Goal: Task Accomplishment & Management: Use online tool/utility

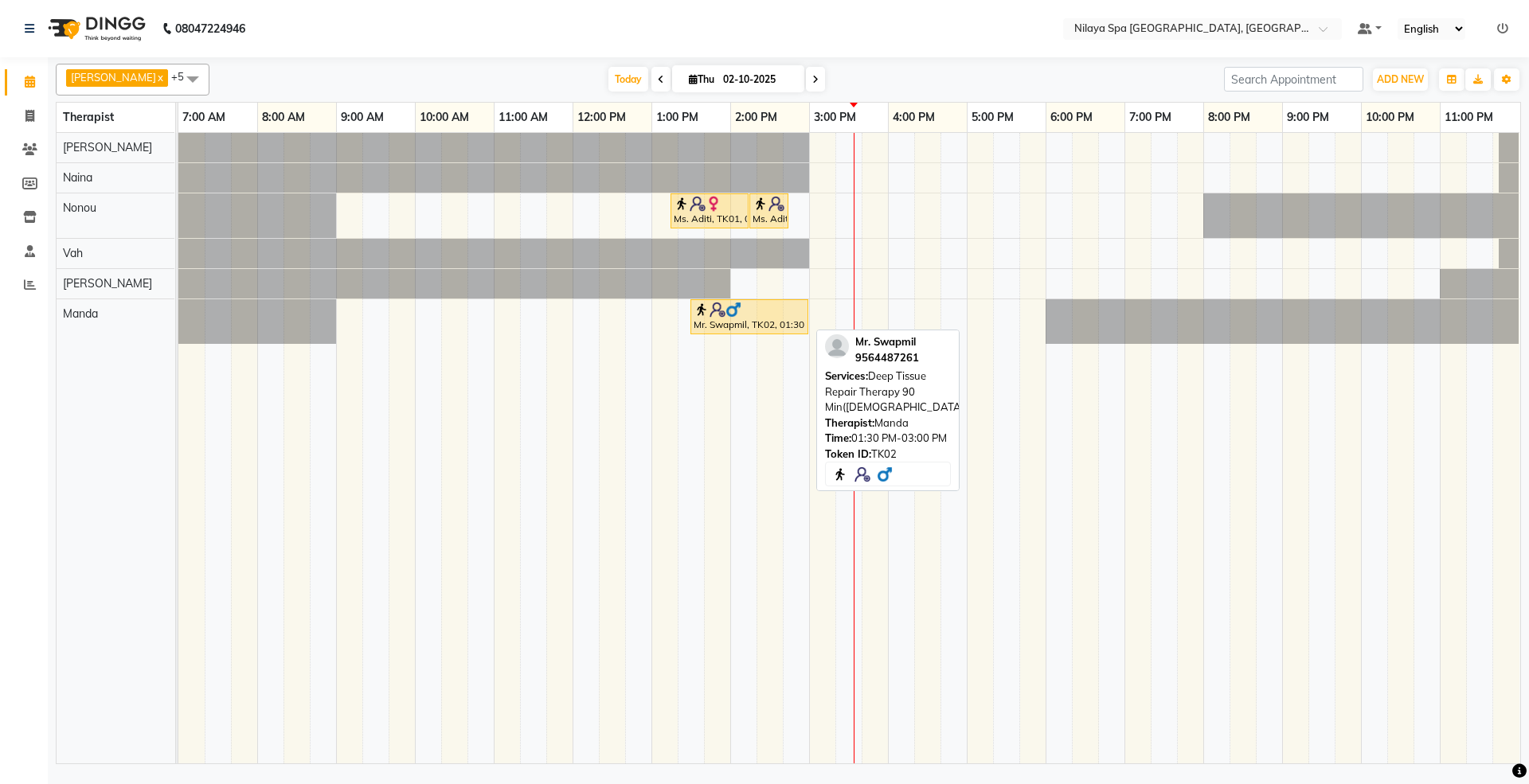
click at [711, 328] on div "Mr. Swapmil, TK02, 01:30 PM-03:00 PM, Deep Tissue Repair Therapy 90 Min([DEMOGR…" at bounding box center [749, 317] width 115 height 31
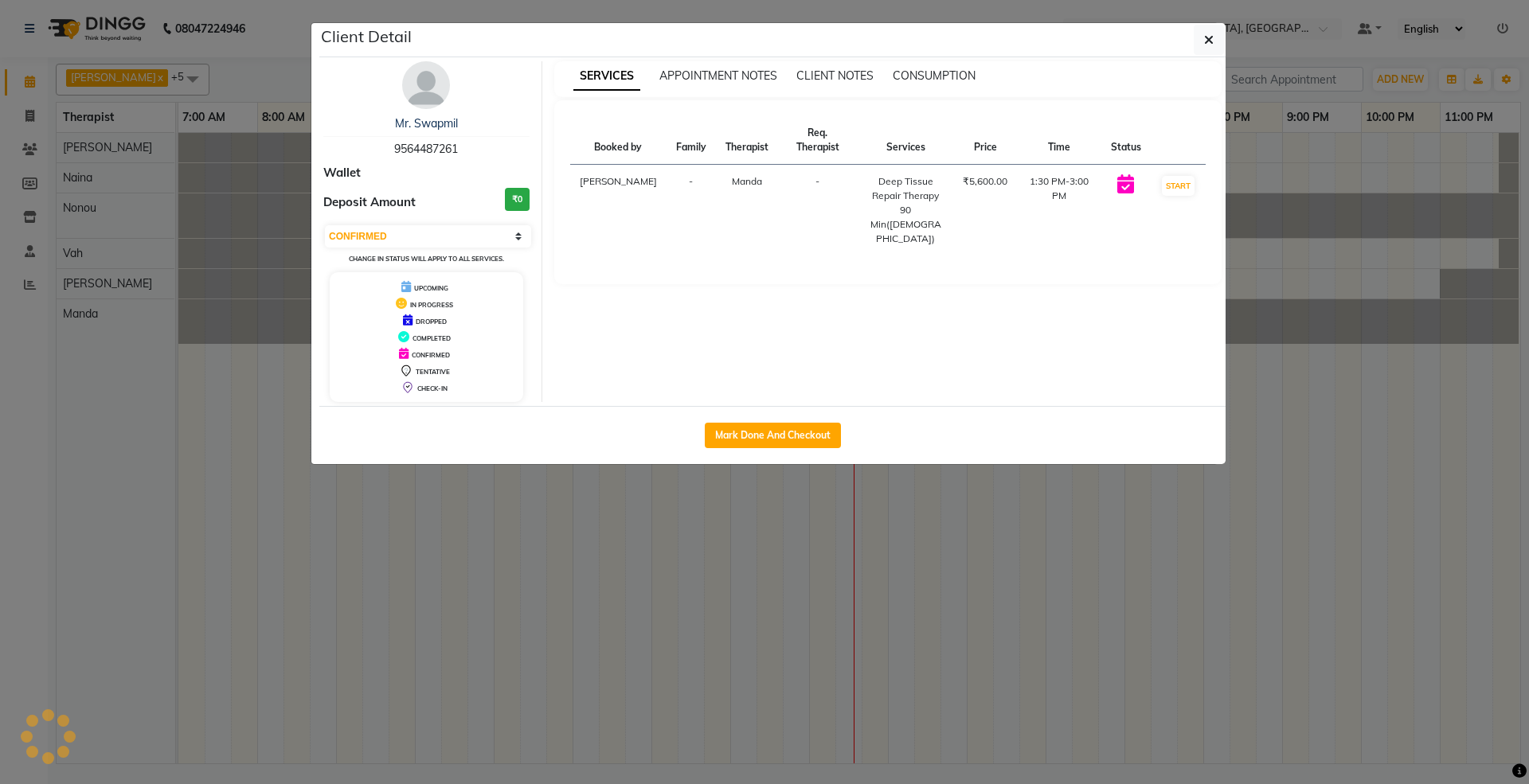
select select "1"
click at [763, 437] on button "Mark Done And Checkout" at bounding box center [773, 435] width 137 height 25
select select "service"
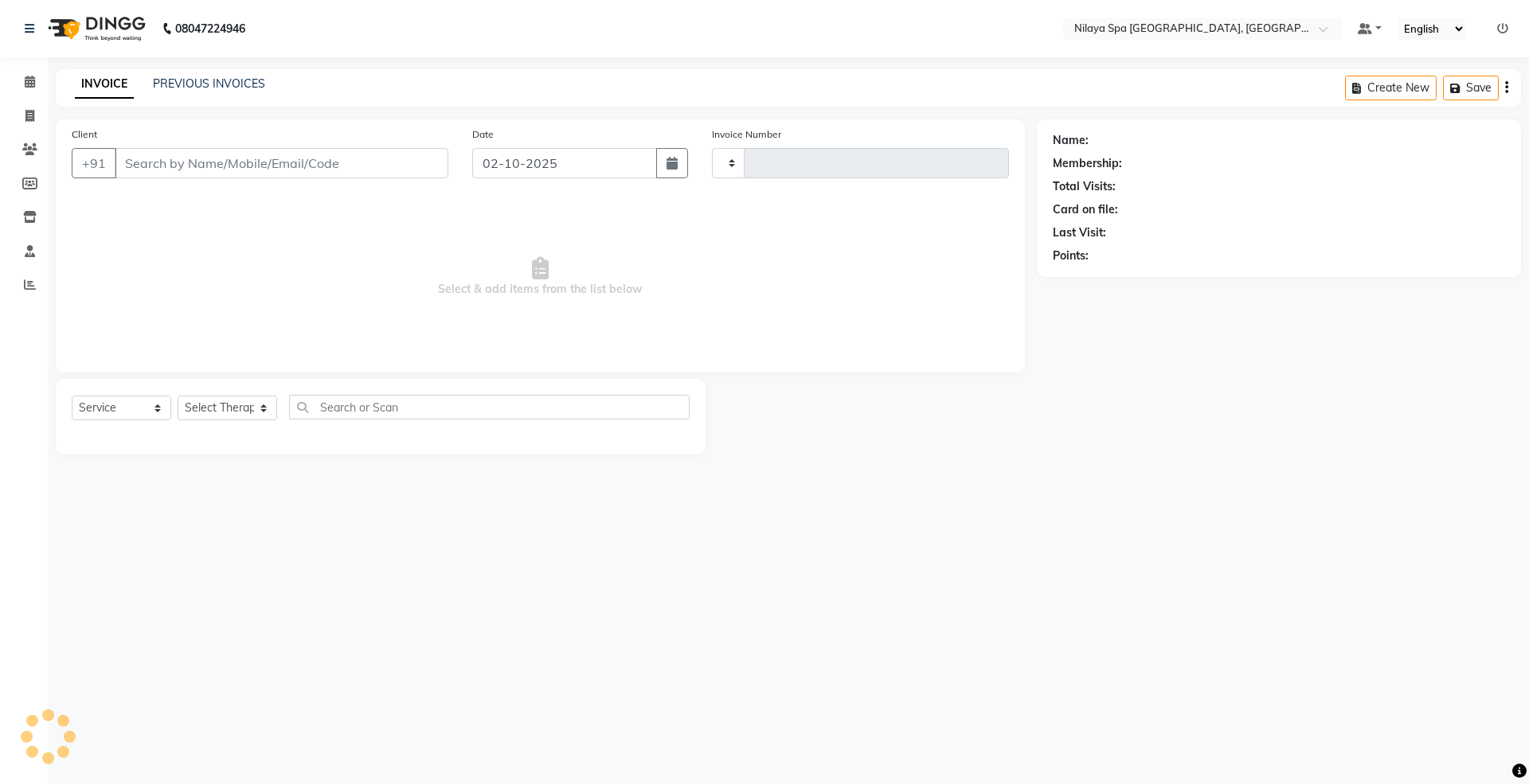
type input "1794"
select select "3"
select select "7950"
select select "package"
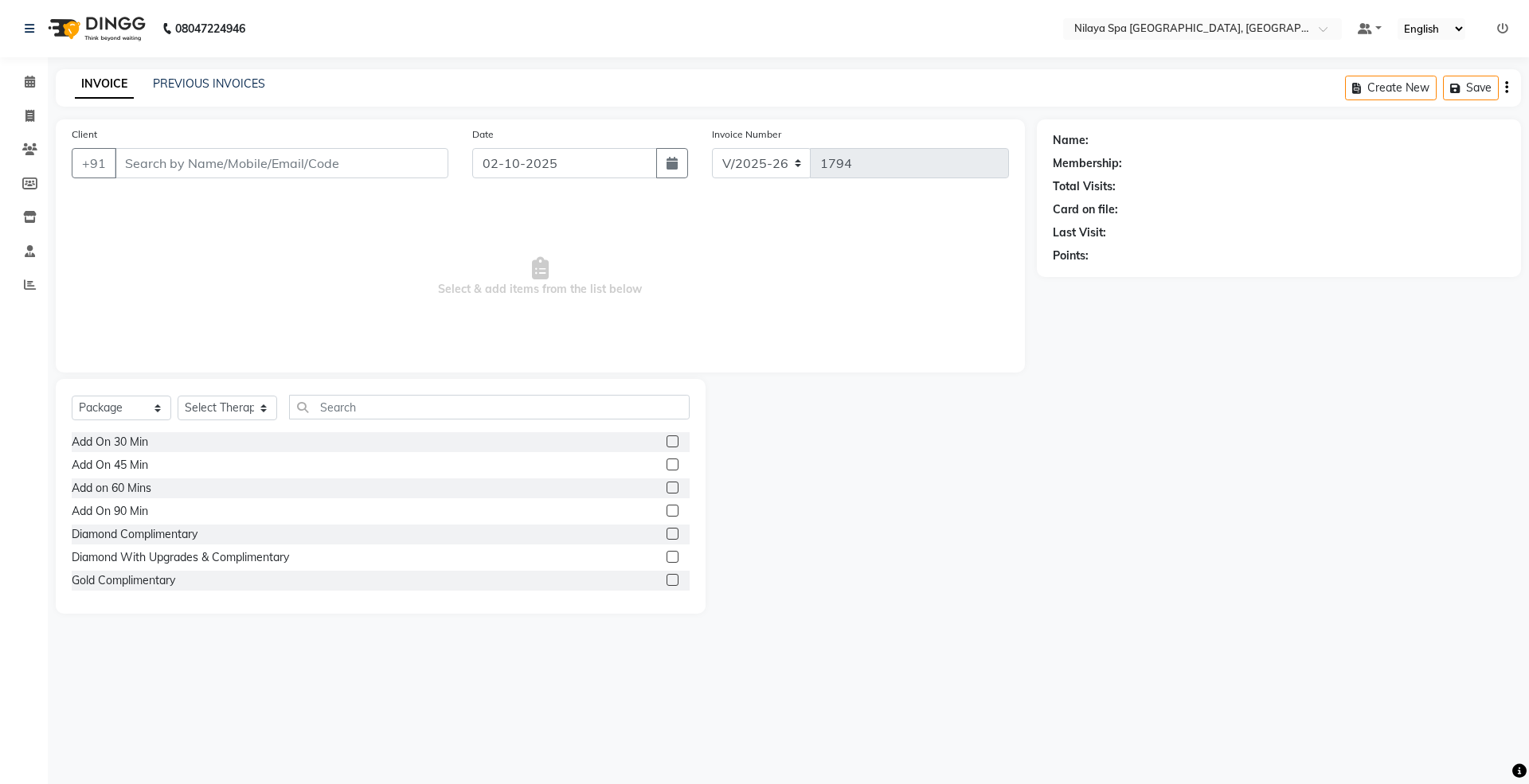
type input "95******61"
select select "92908"
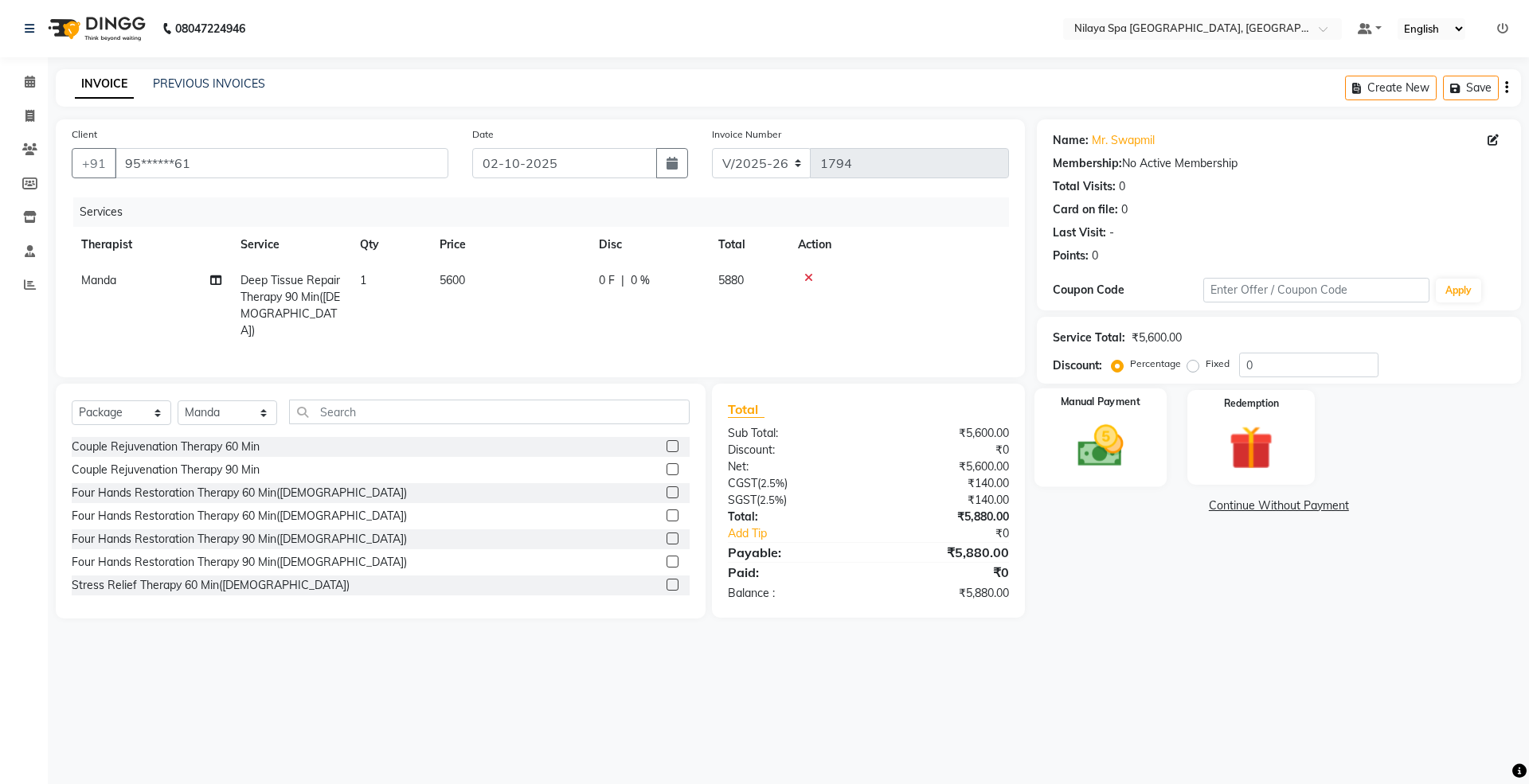
click at [1094, 450] on img at bounding box center [1100, 445] width 74 height 52
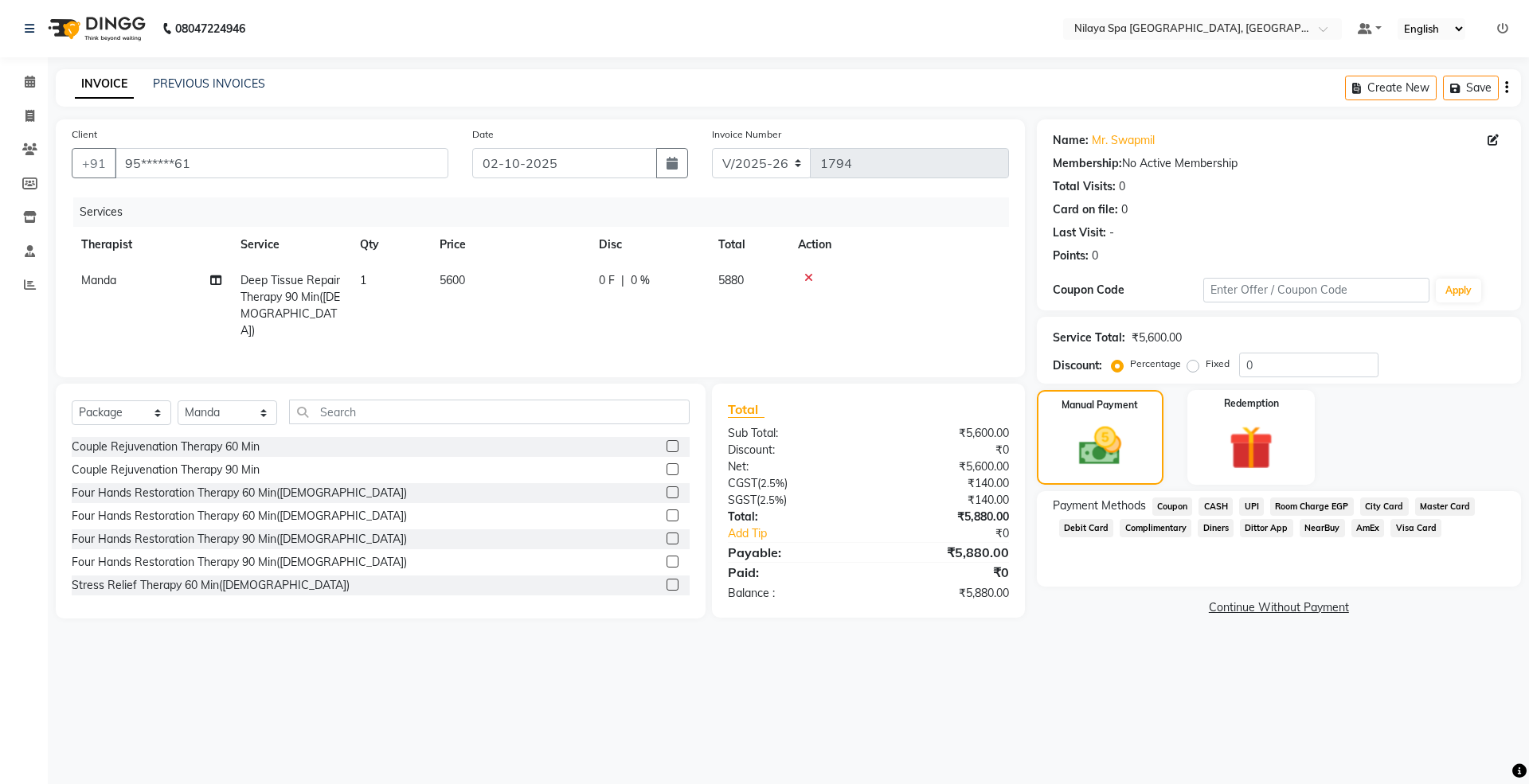
click at [1246, 507] on span "UPI" at bounding box center [1252, 507] width 25 height 18
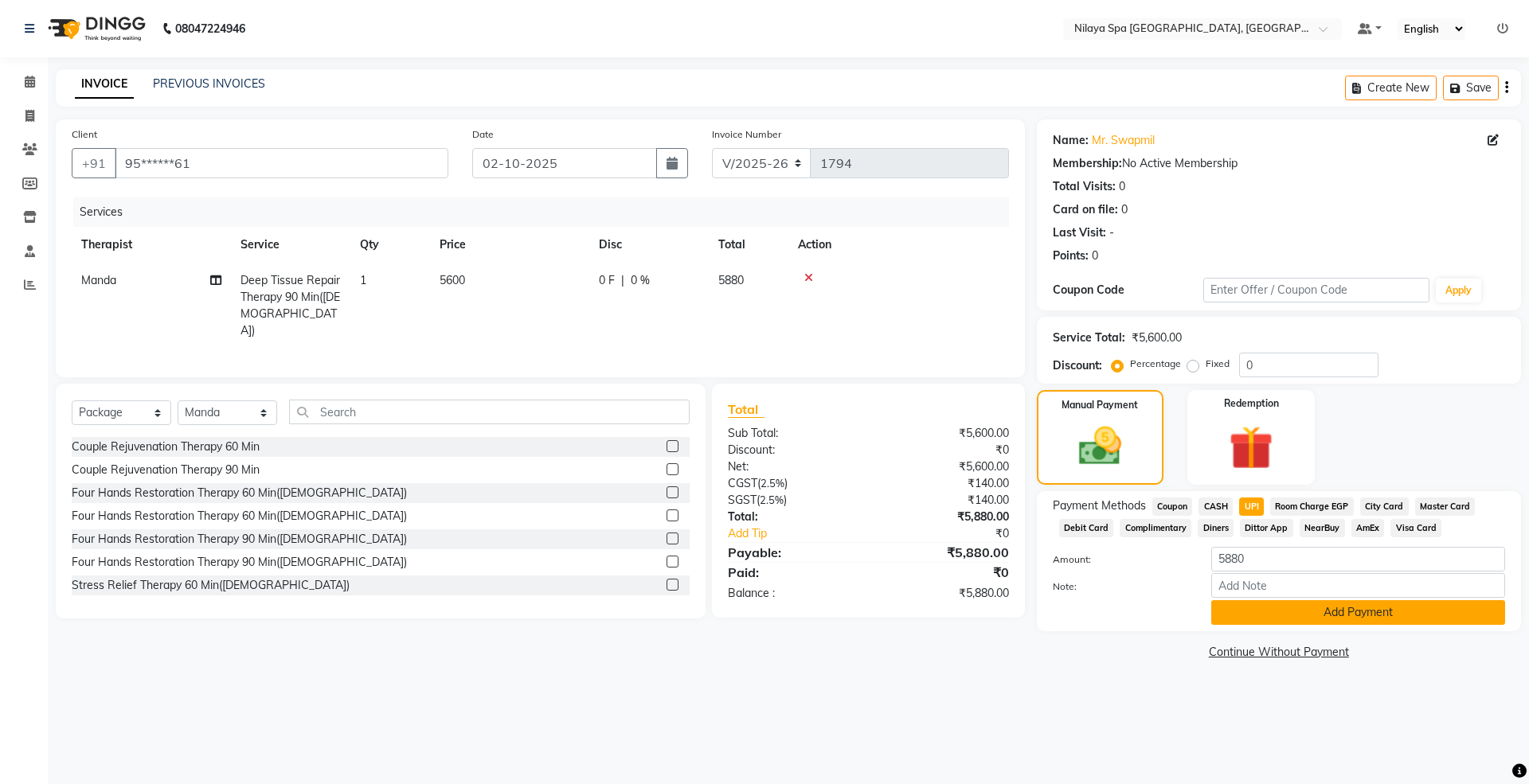
click at [1284, 614] on button "Add Payment" at bounding box center [1358, 612] width 294 height 24
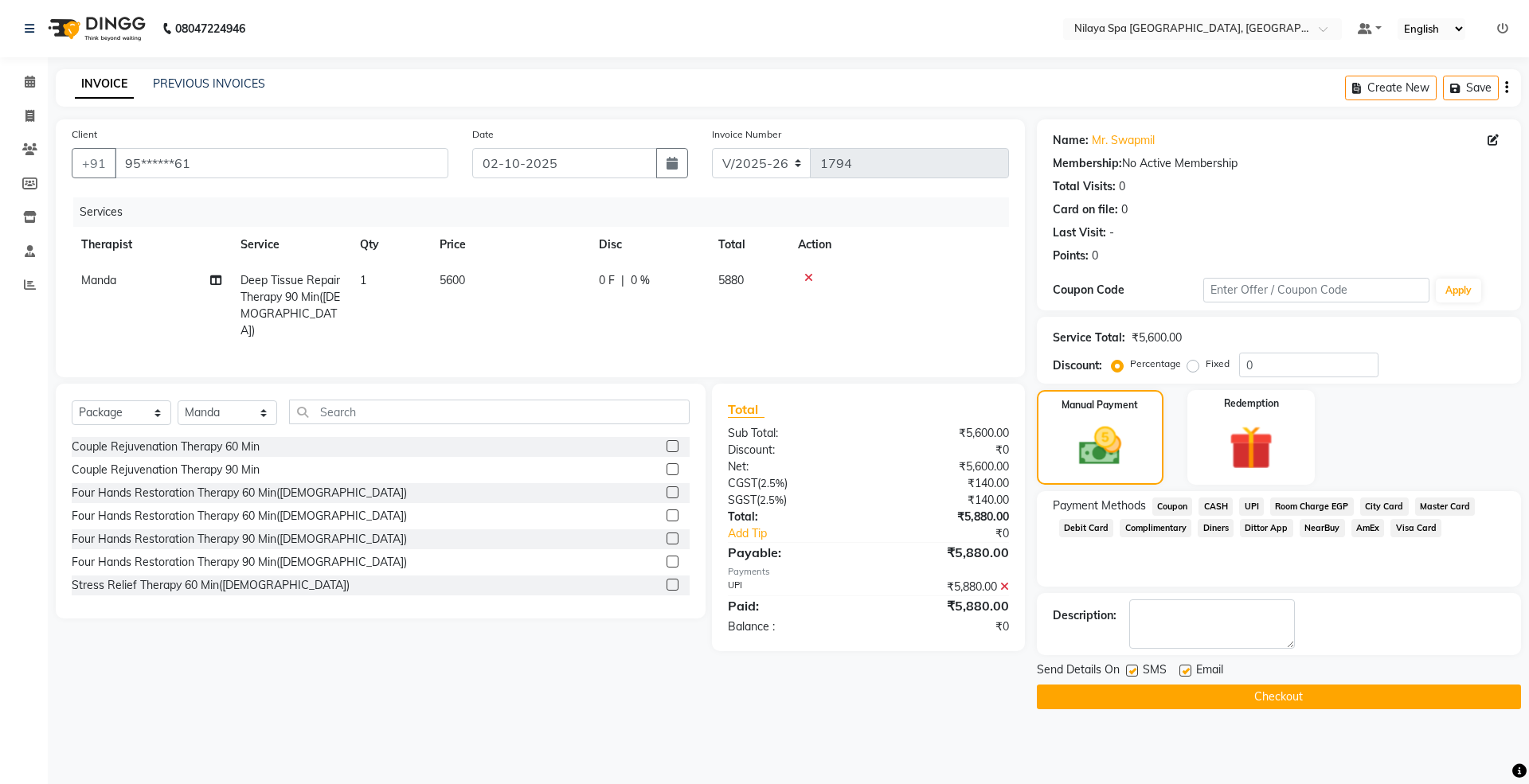
click at [1259, 704] on button "Checkout" at bounding box center [1279, 696] width 484 height 24
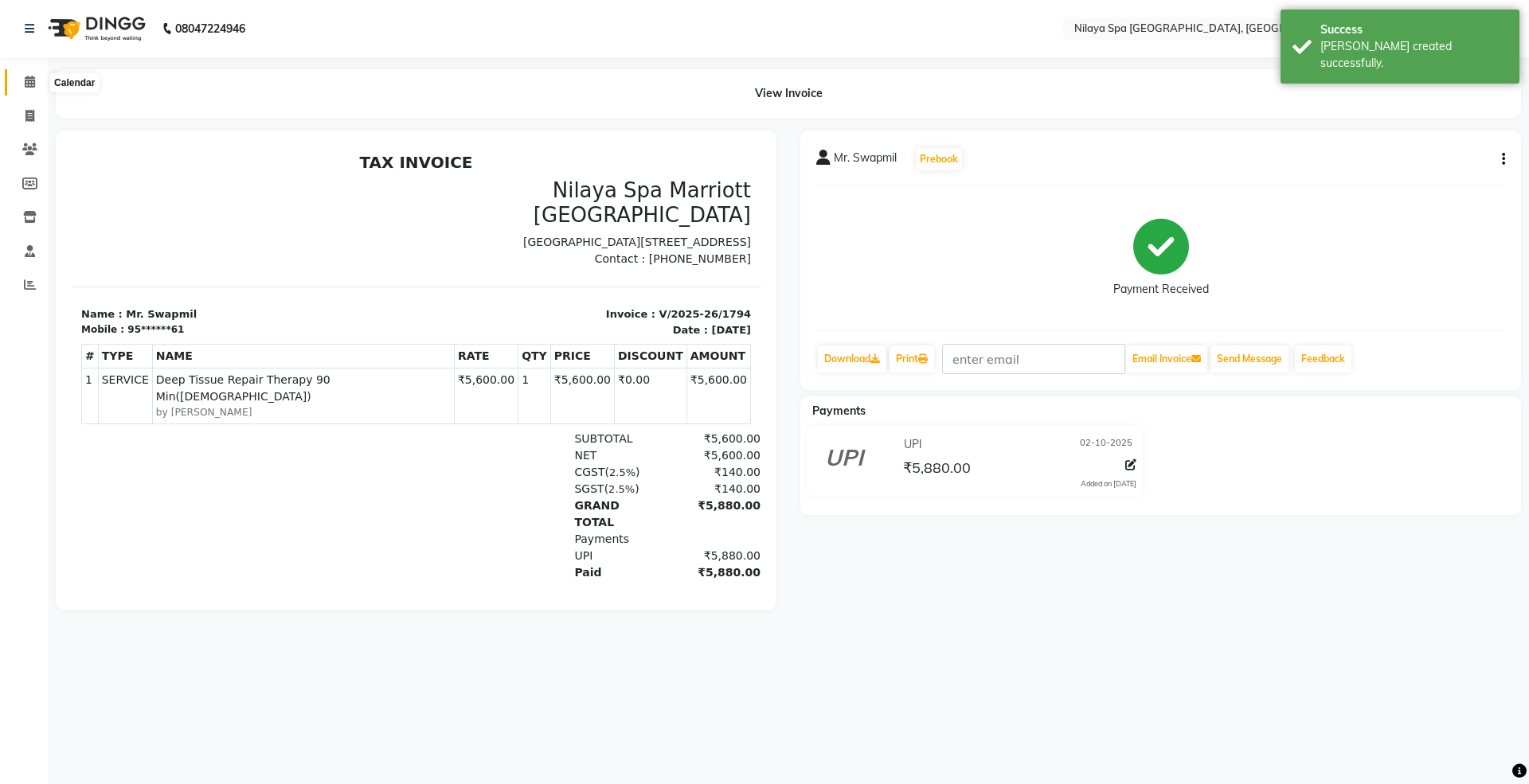
click at [29, 81] on icon at bounding box center [30, 81] width 11 height 12
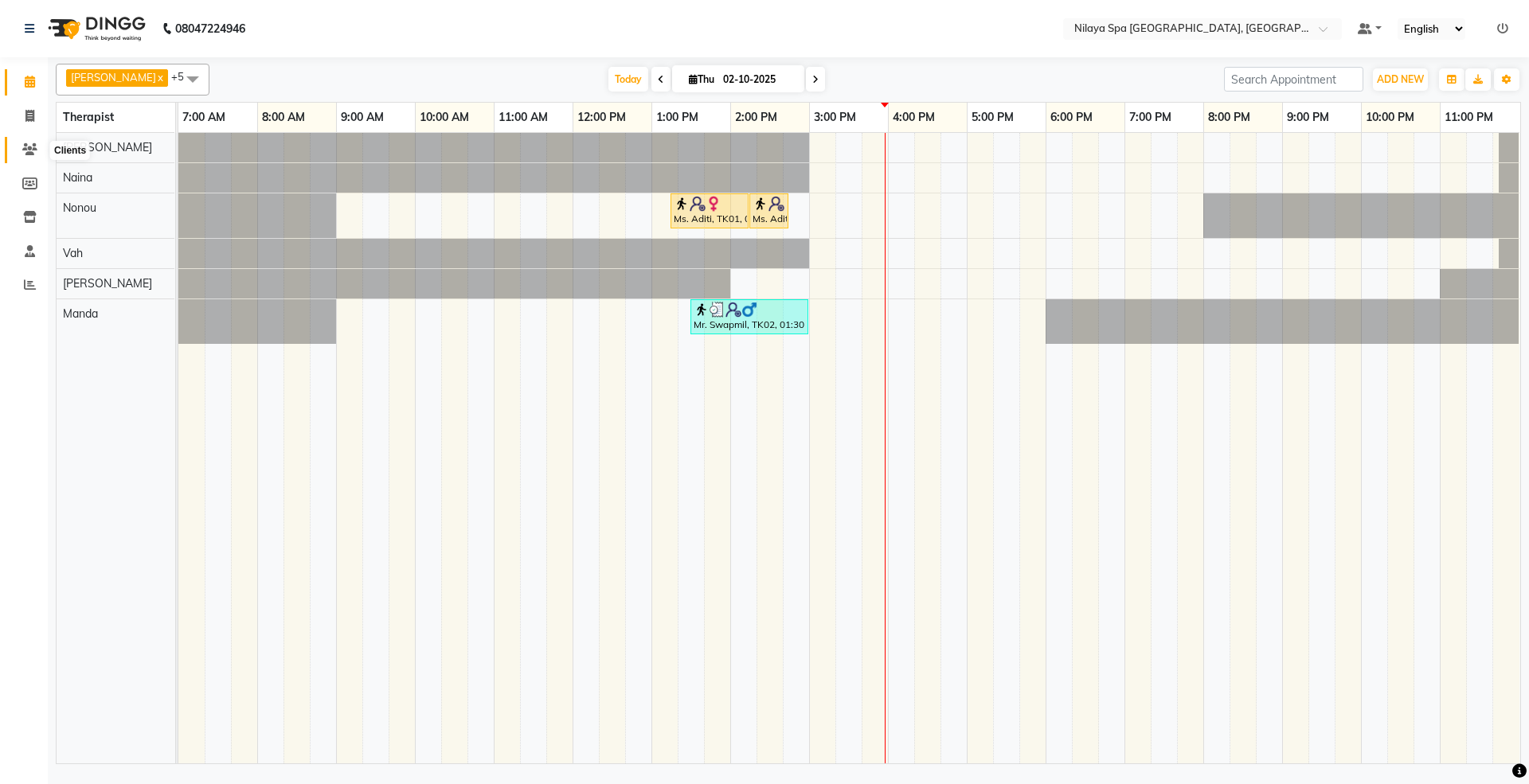
click at [27, 146] on icon at bounding box center [29, 150] width 15 height 12
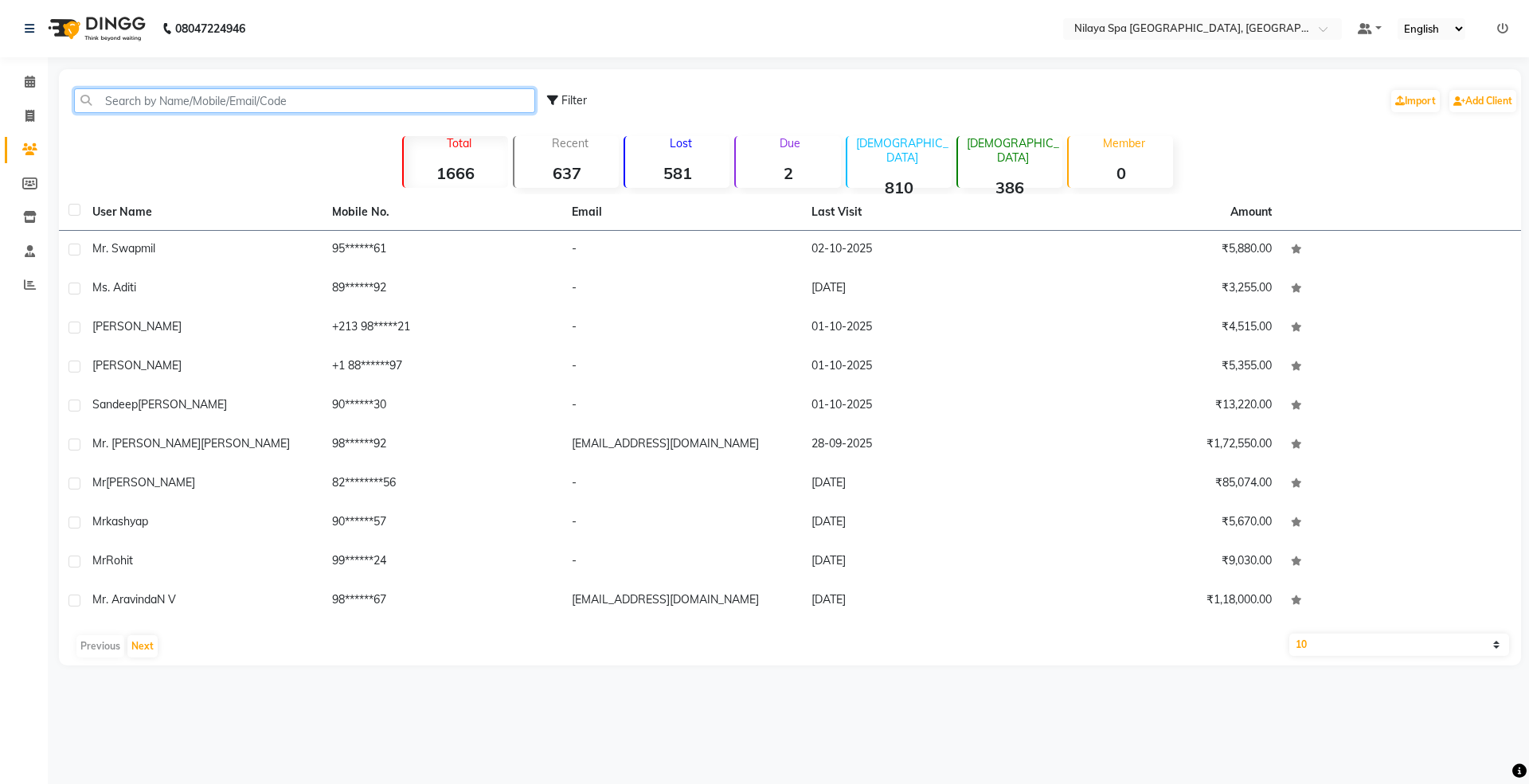
click at [190, 89] on input "text" at bounding box center [305, 101] width 461 height 24
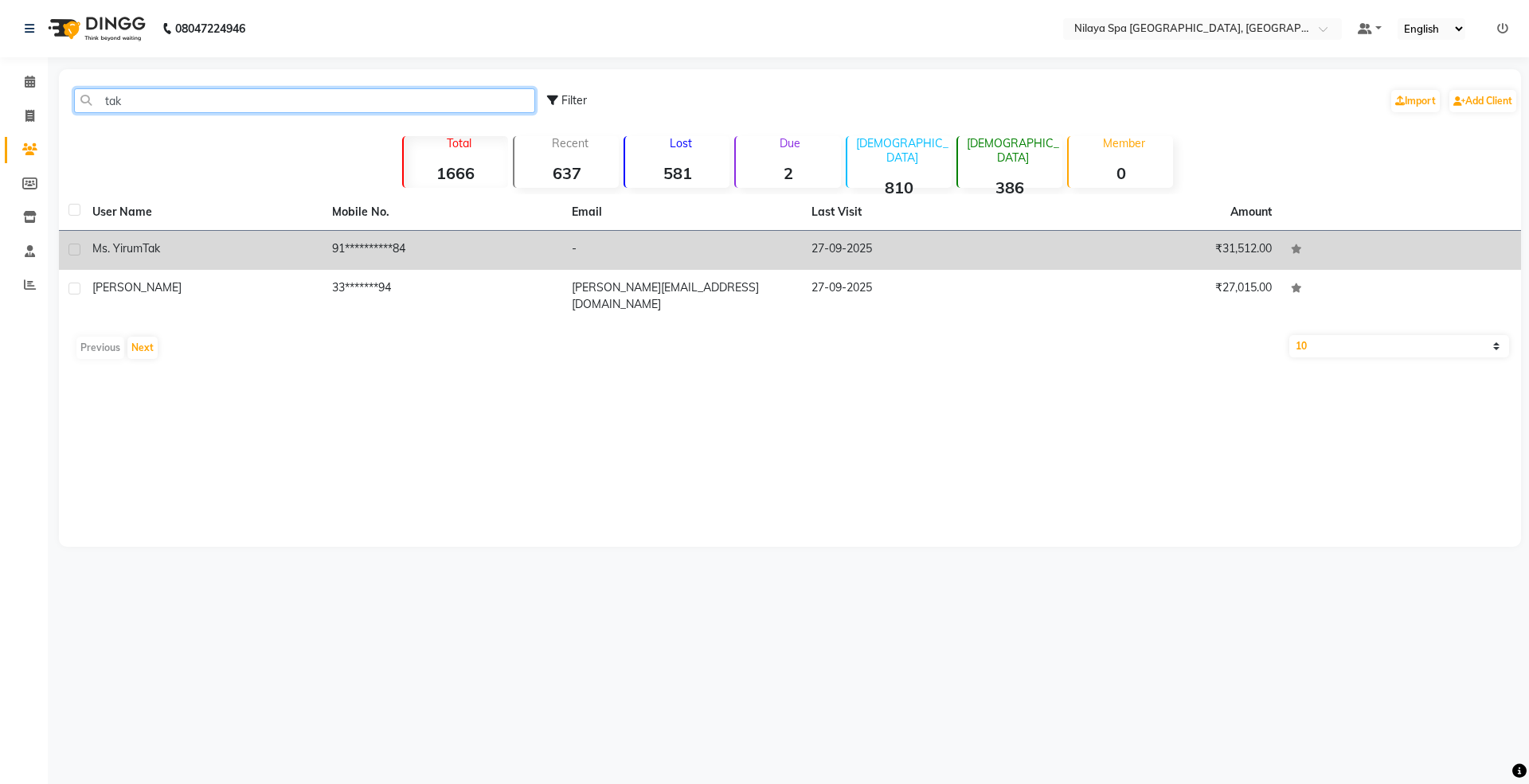
type input "tak"
click at [256, 256] on div "Ms. Yirum Tak" at bounding box center [203, 248] width 221 height 17
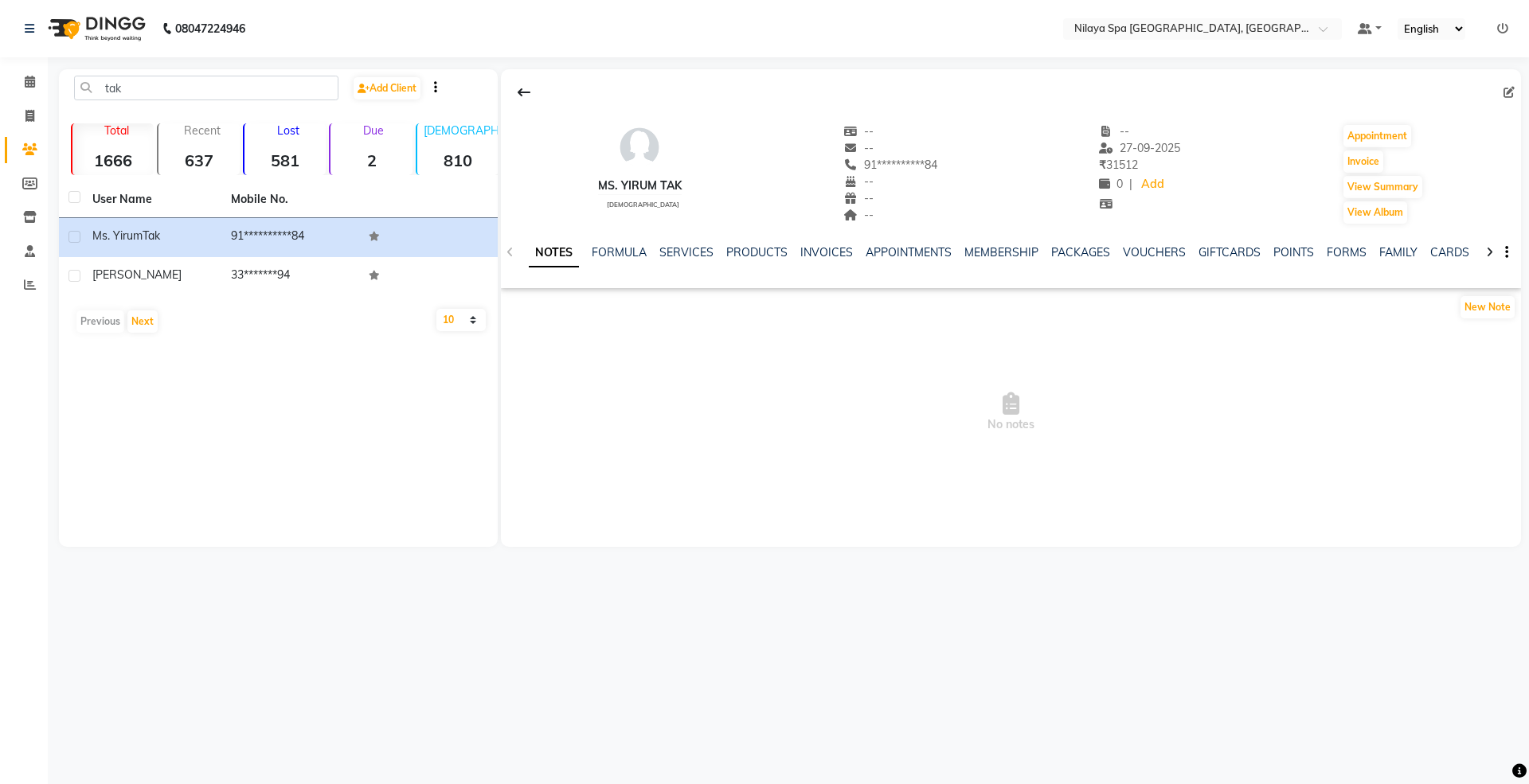
click at [795, 253] on ul "NOTES FORMULA SERVICES PRODUCTS INVOICES APPOINTMENTS MEMBERSHIP PACKAGES VOUCH…" at bounding box center [1034, 252] width 1011 height 17
click at [829, 250] on link "INVOICES" at bounding box center [826, 252] width 53 height 14
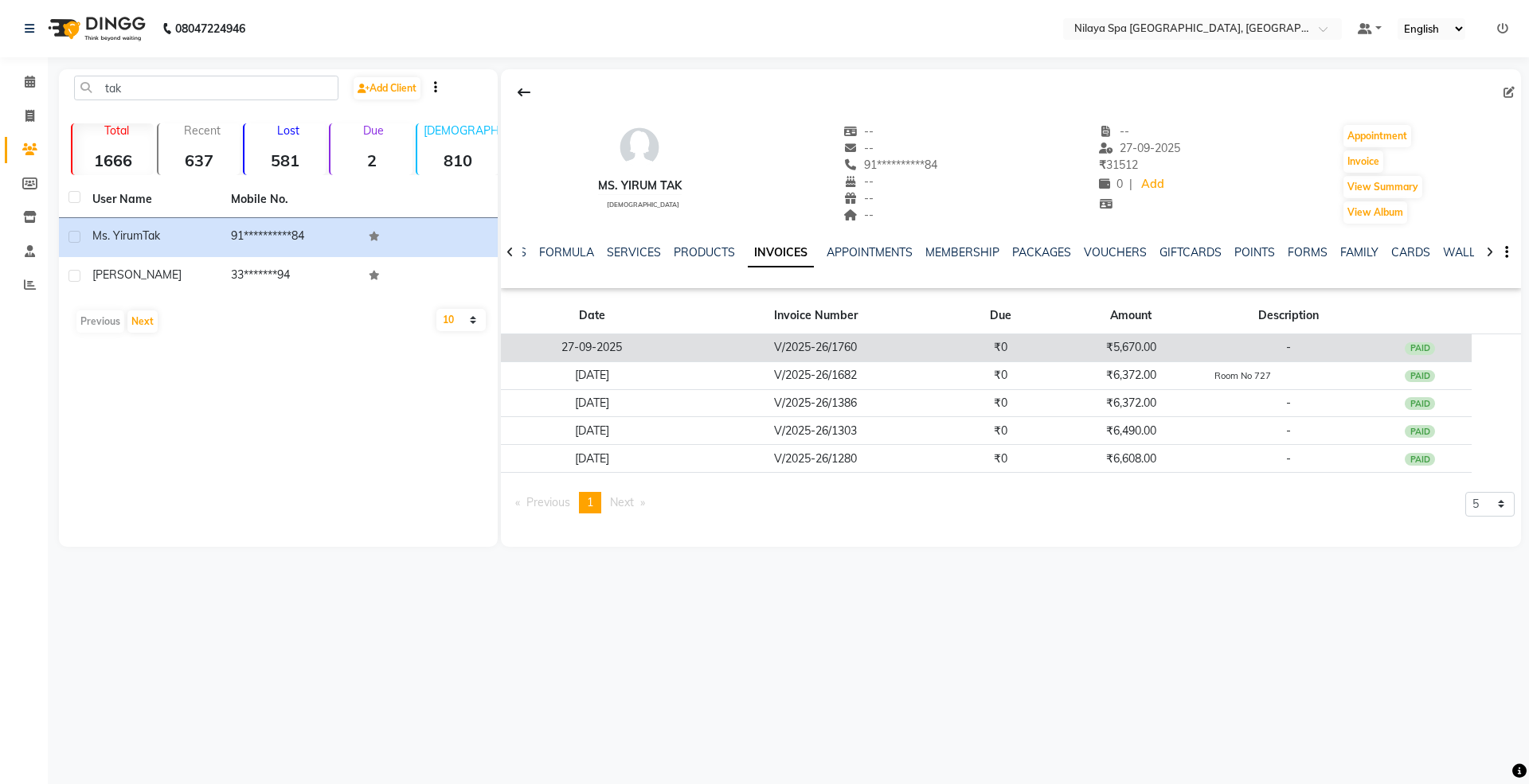
click at [659, 354] on td "27-09-2025" at bounding box center [592, 348] width 182 height 28
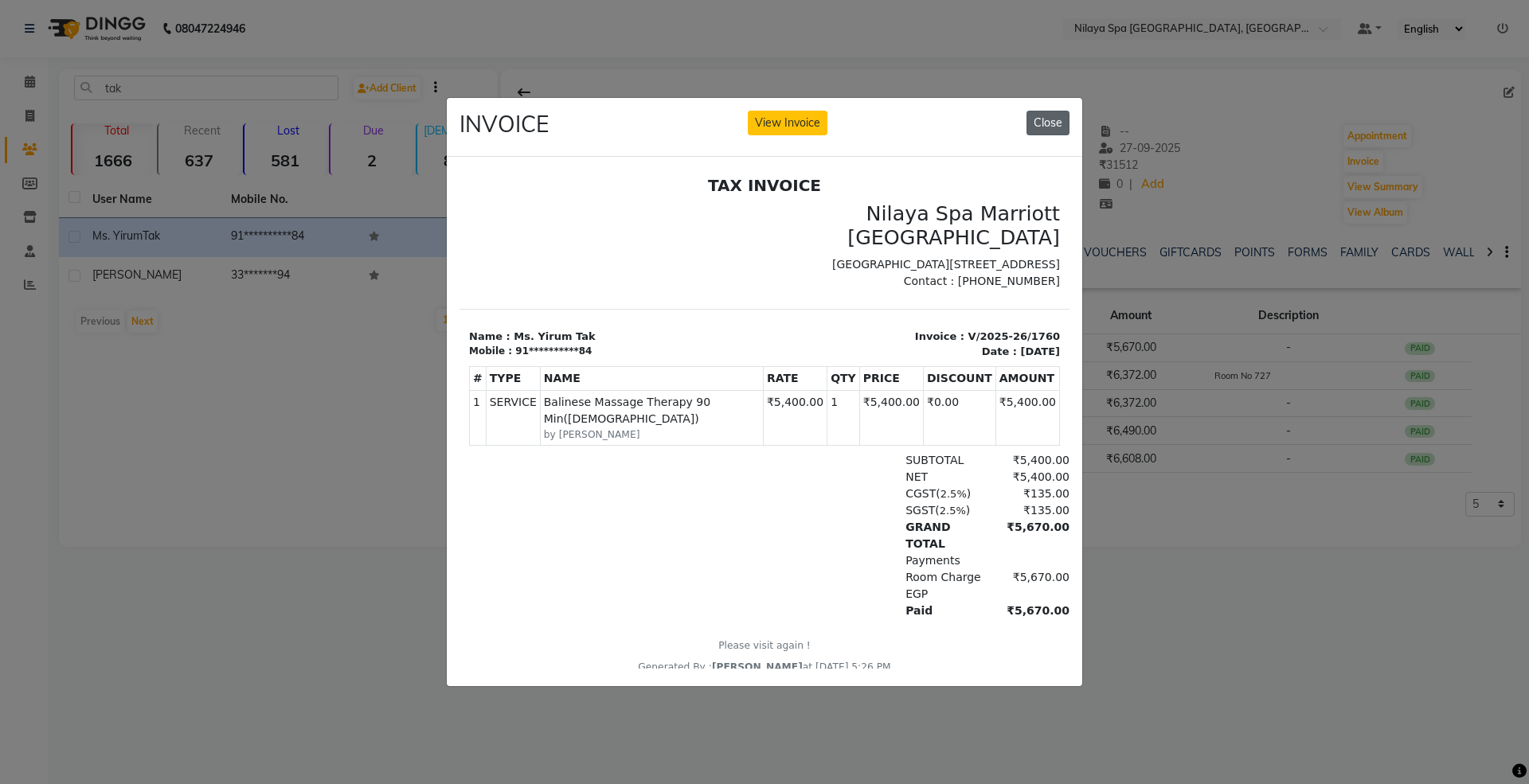
click at [1048, 112] on button "Close" at bounding box center [1048, 122] width 43 height 24
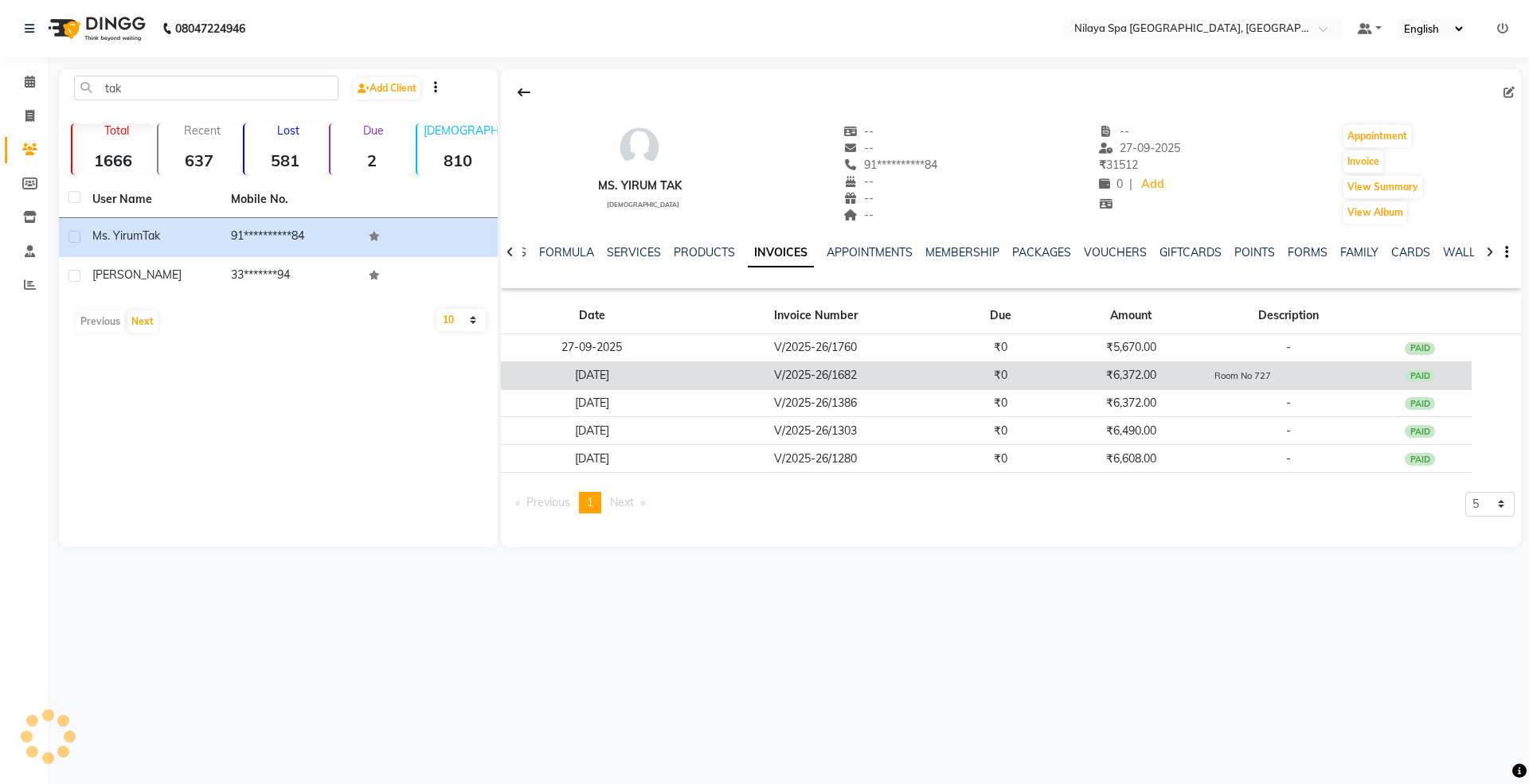
click at [816, 374] on td "V/2025-26/1682" at bounding box center [816, 375] width 265 height 28
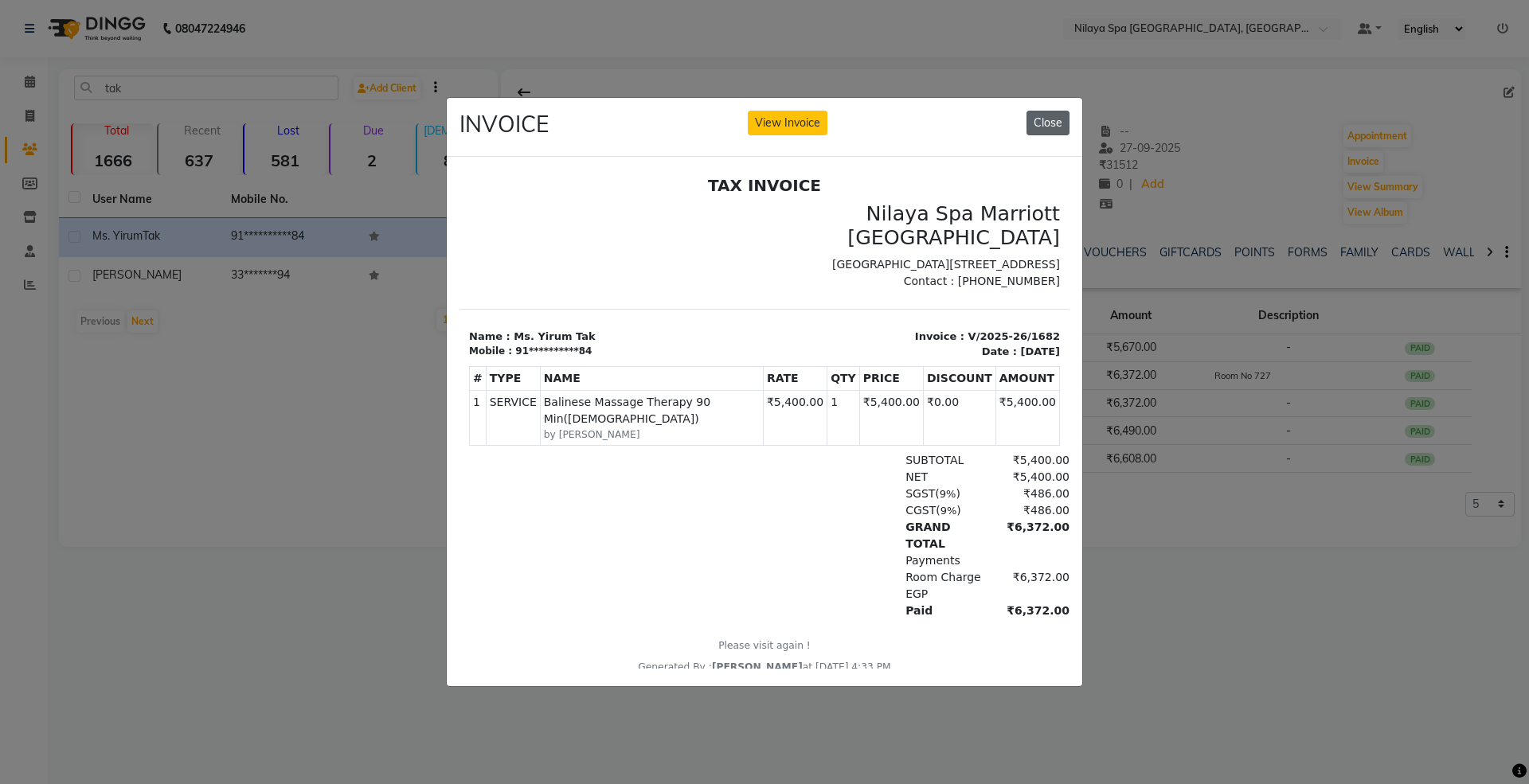
click at [1062, 116] on button "Close" at bounding box center [1048, 122] width 43 height 24
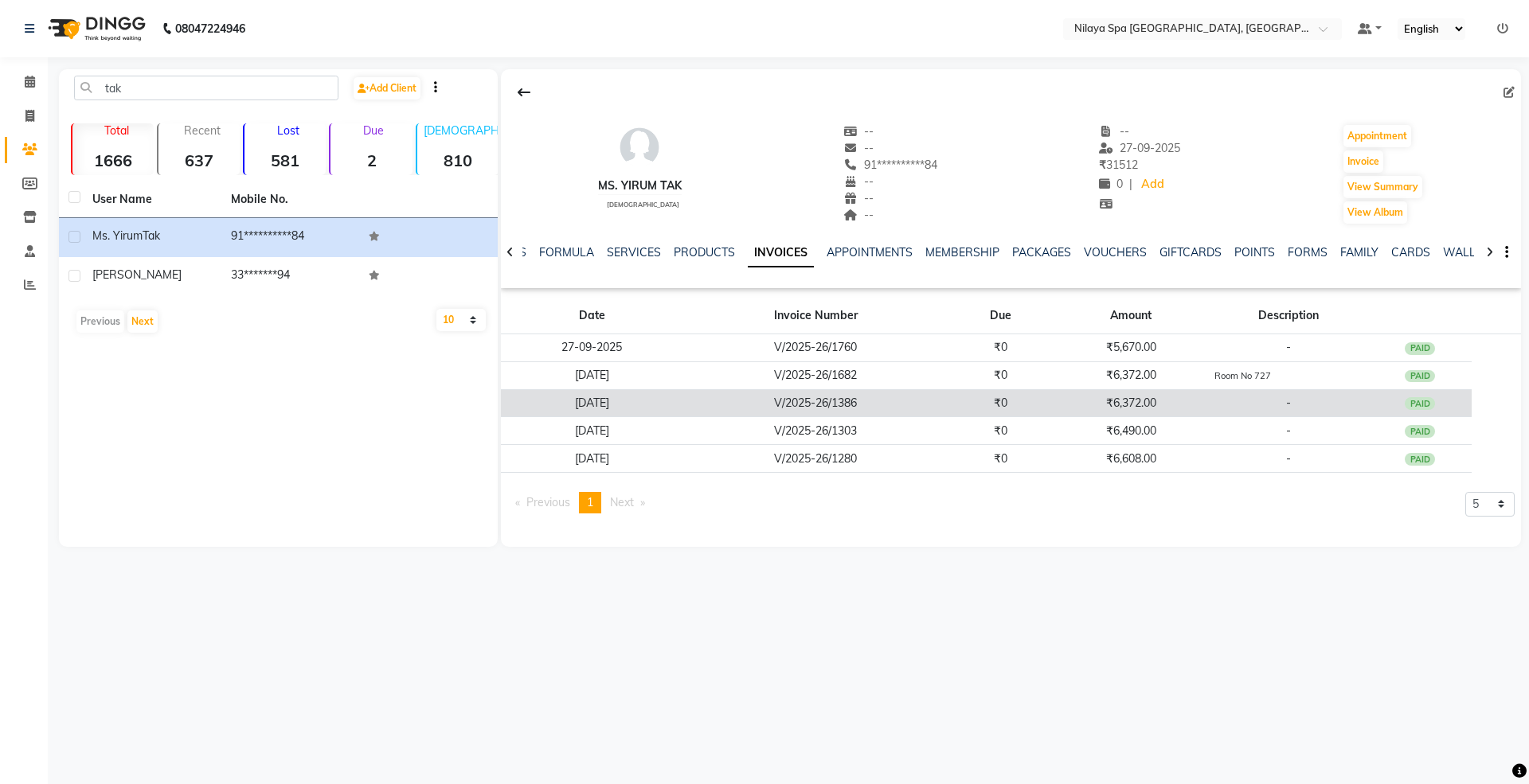
click at [887, 399] on td "V/2025-26/1386" at bounding box center [816, 403] width 265 height 28
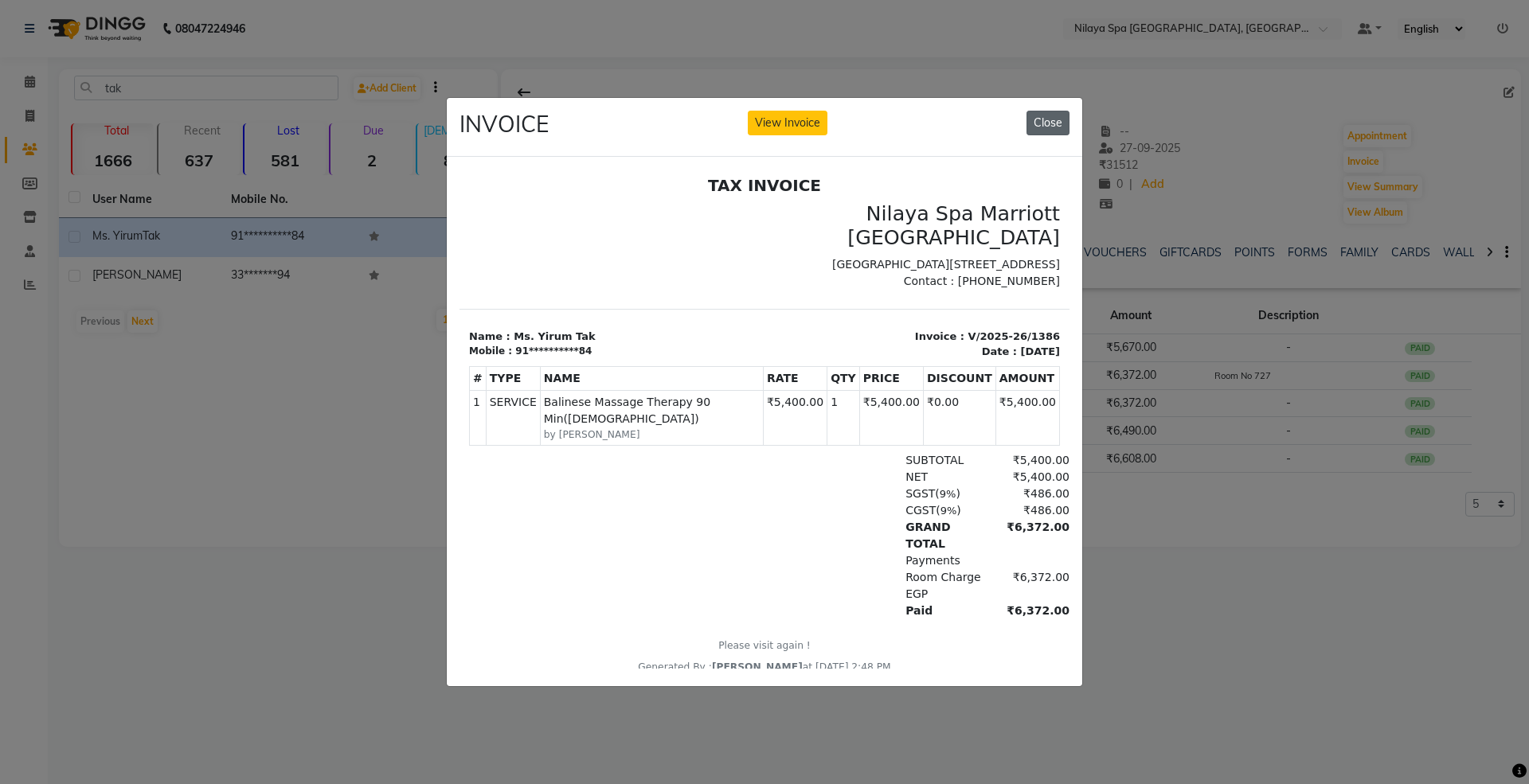
click at [1068, 116] on div "INVOICE View Invoice Close" at bounding box center [764, 128] width 635 height 60
click at [1046, 119] on button "Close" at bounding box center [1048, 122] width 43 height 24
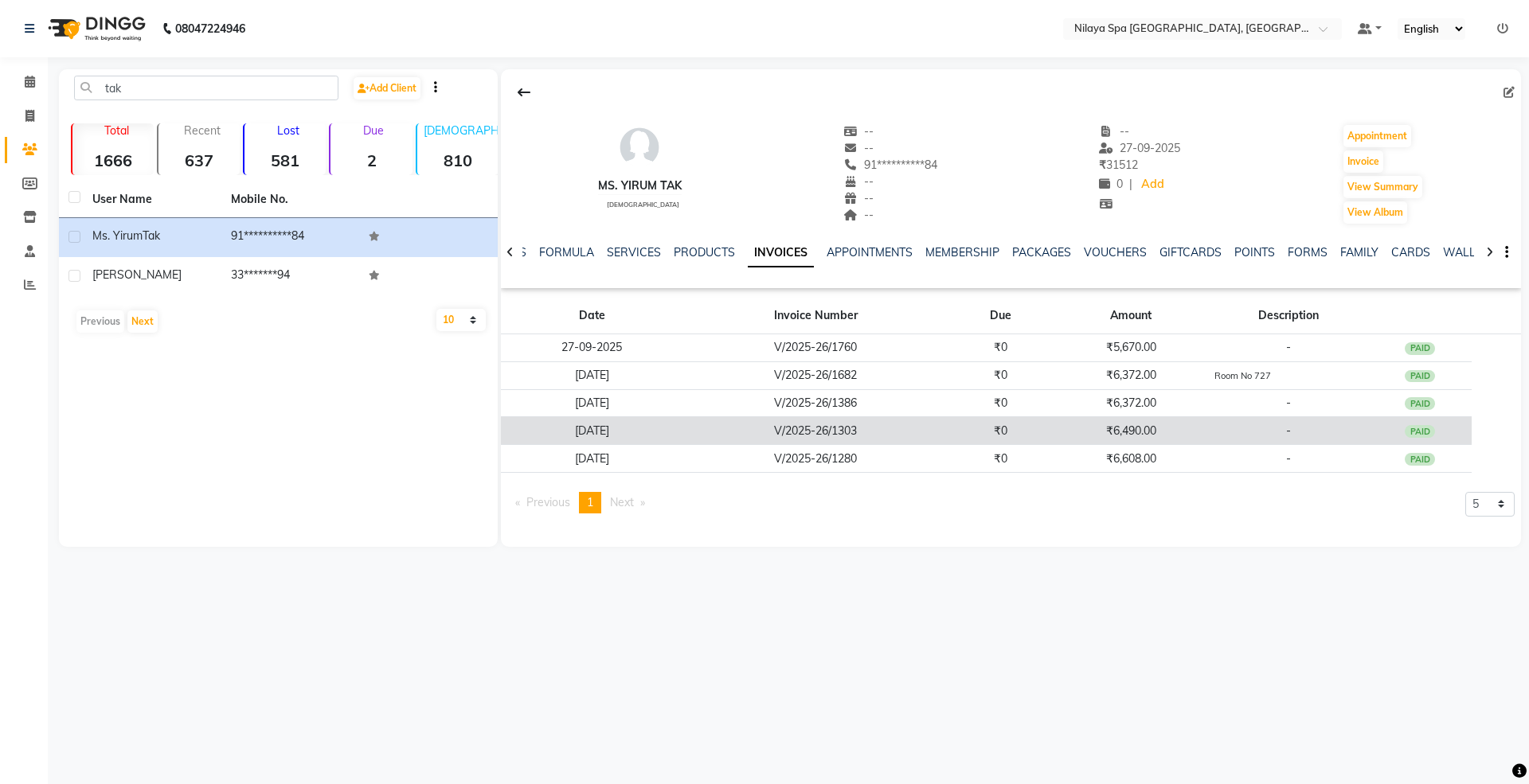
click at [864, 425] on td "V/2025-26/1303" at bounding box center [816, 431] width 265 height 28
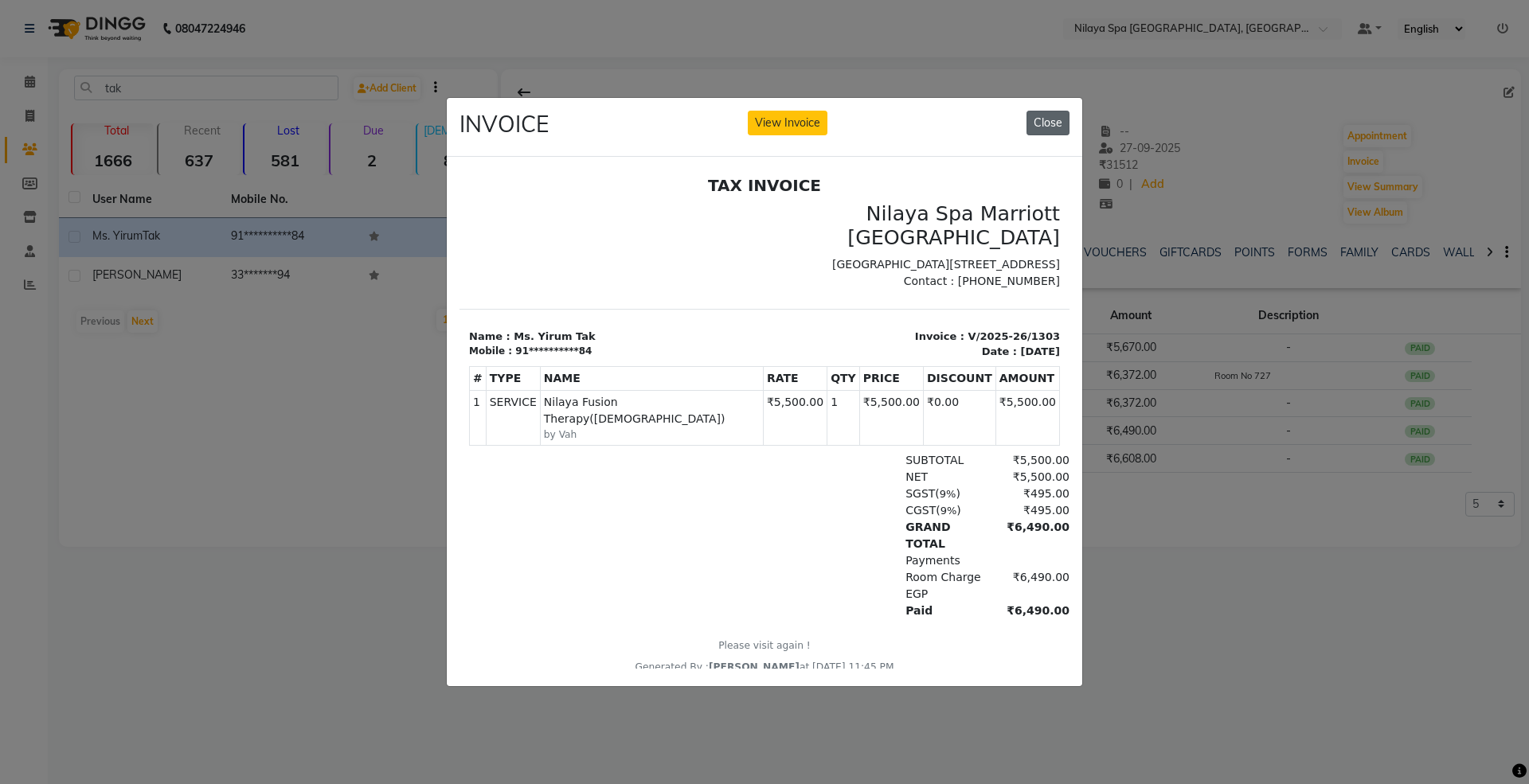
click at [1051, 111] on button "Close" at bounding box center [1048, 122] width 43 height 24
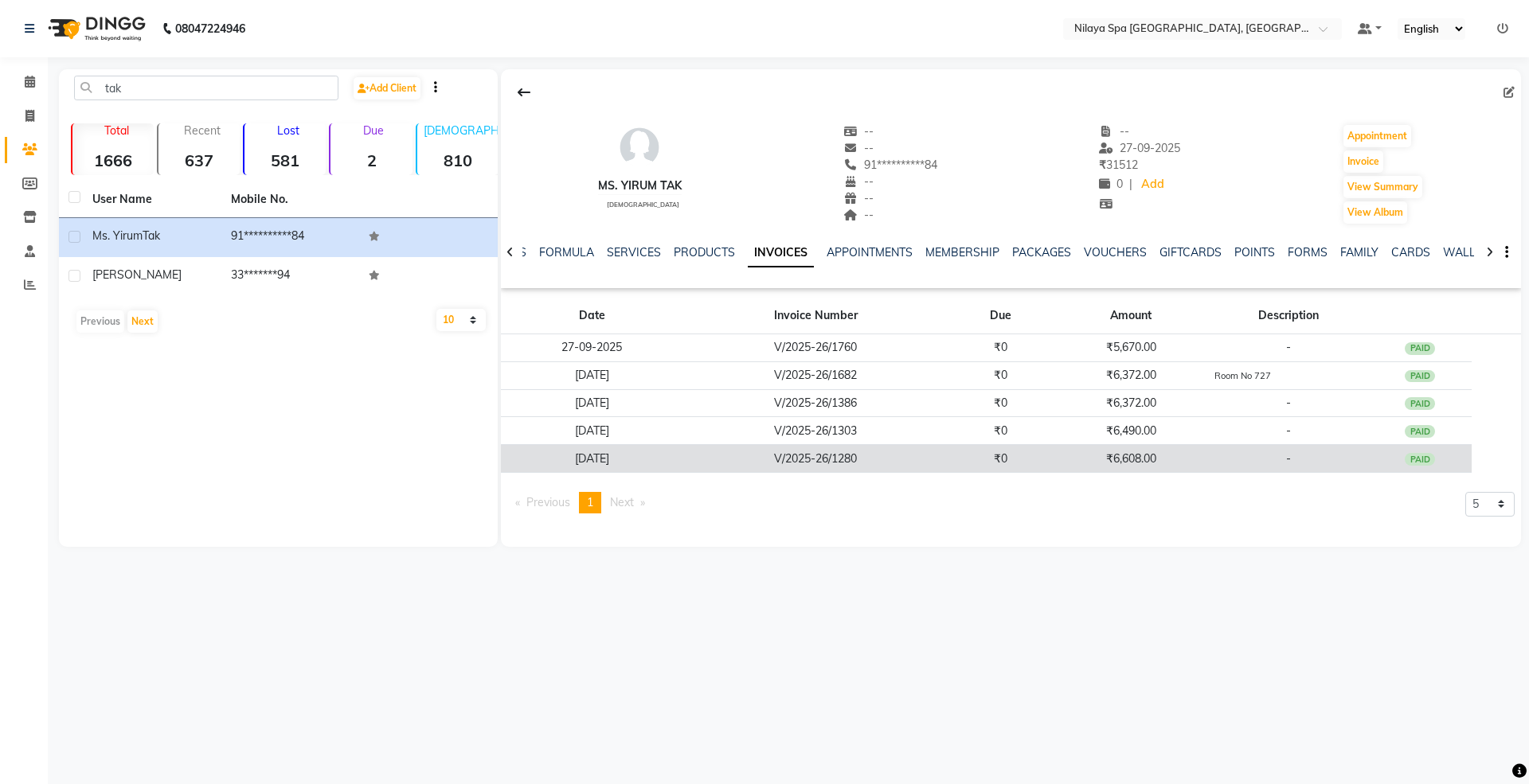
click at [823, 466] on td "V/2025-26/1280" at bounding box center [816, 459] width 265 height 28
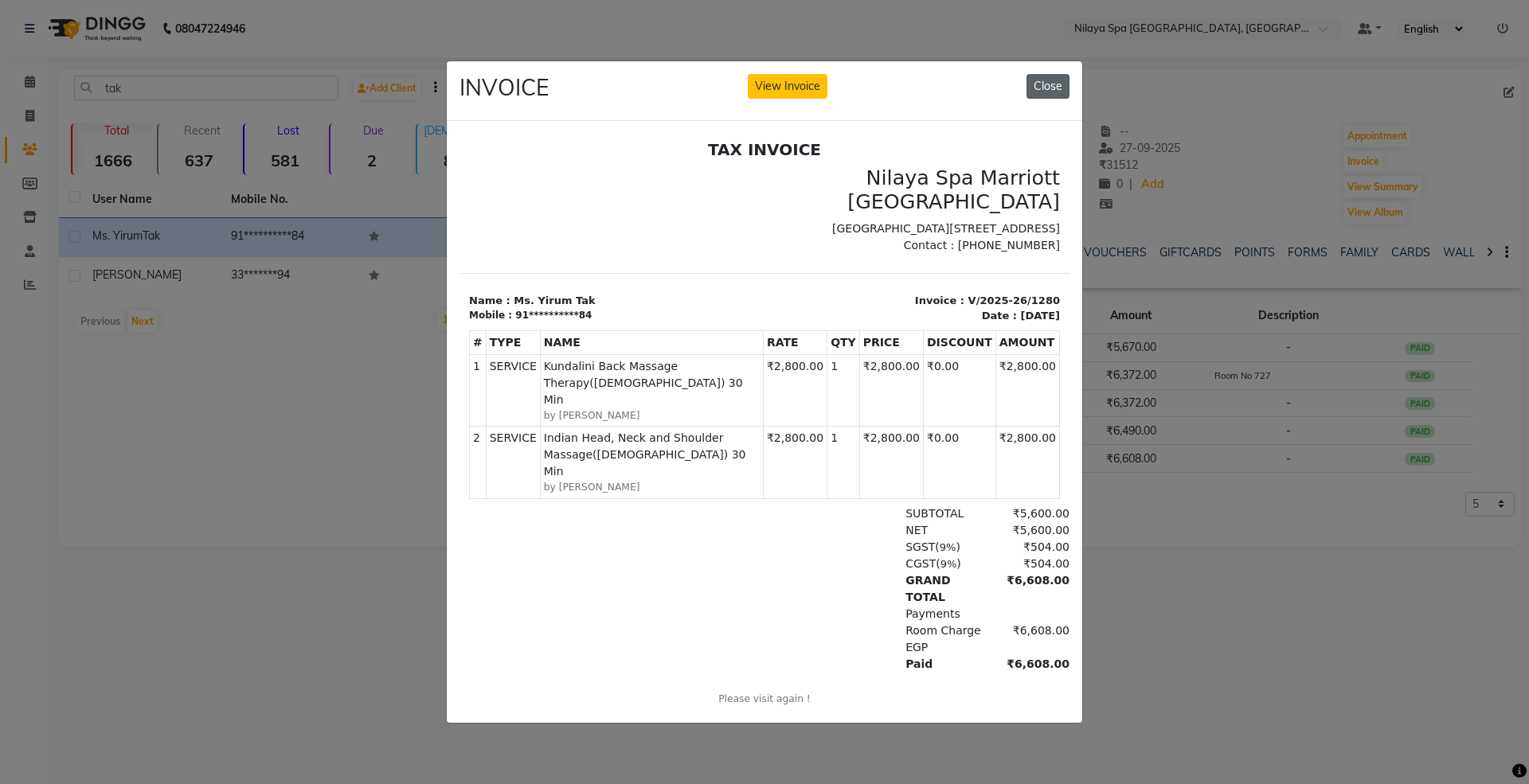
click at [1040, 80] on button "Close" at bounding box center [1048, 87] width 43 height 24
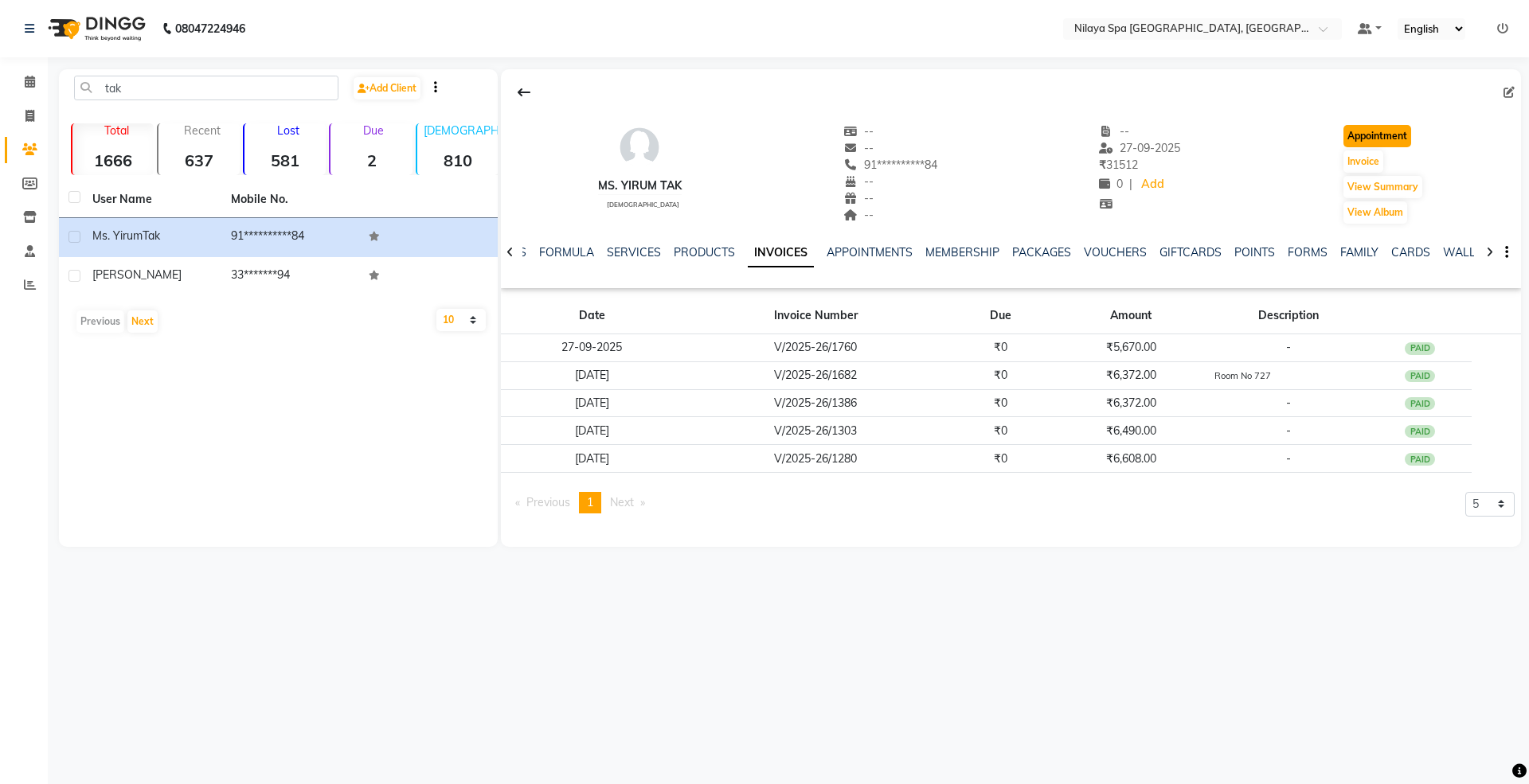
click at [1387, 136] on button "Appointment" at bounding box center [1377, 136] width 67 height 22
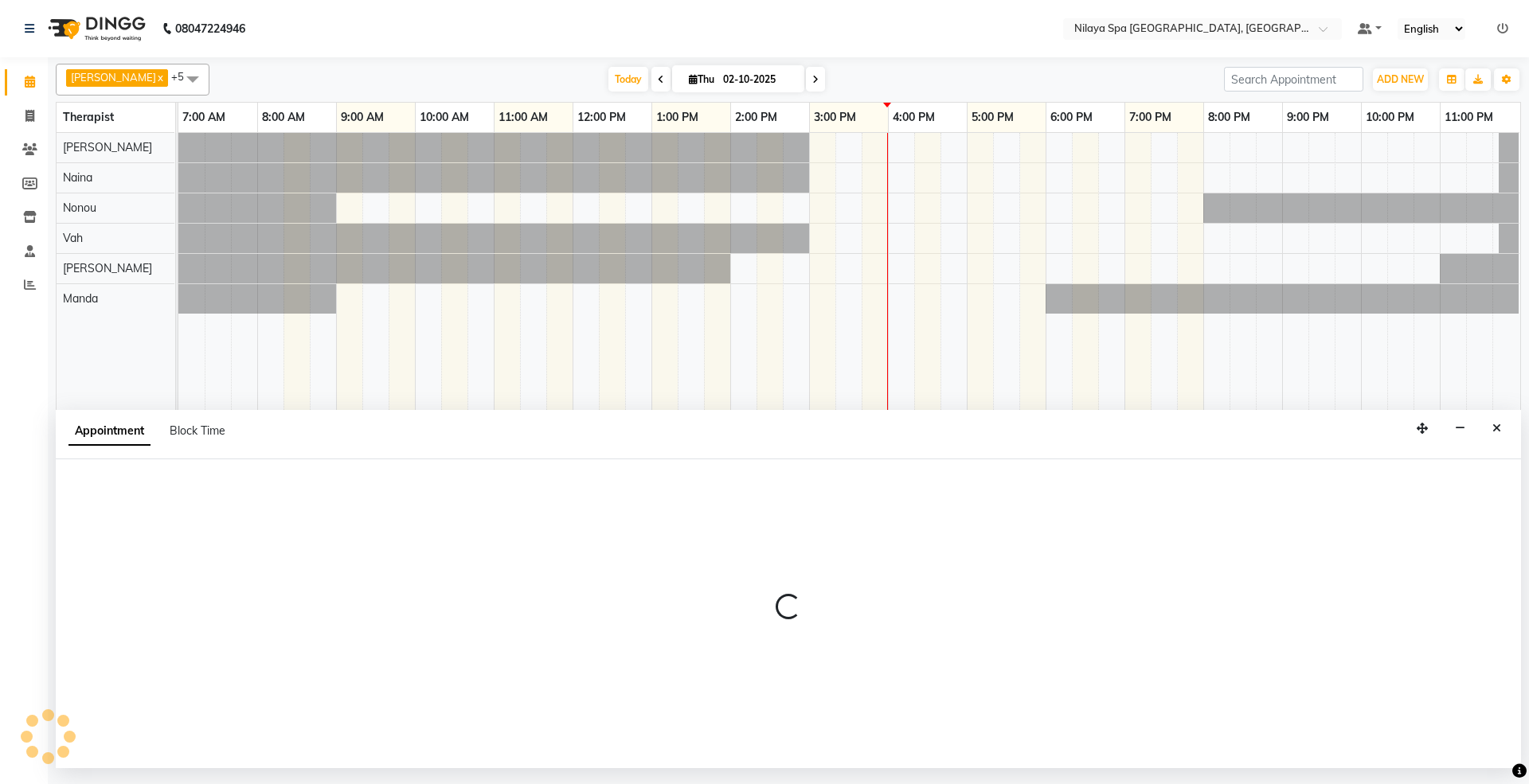
select select "tentative"
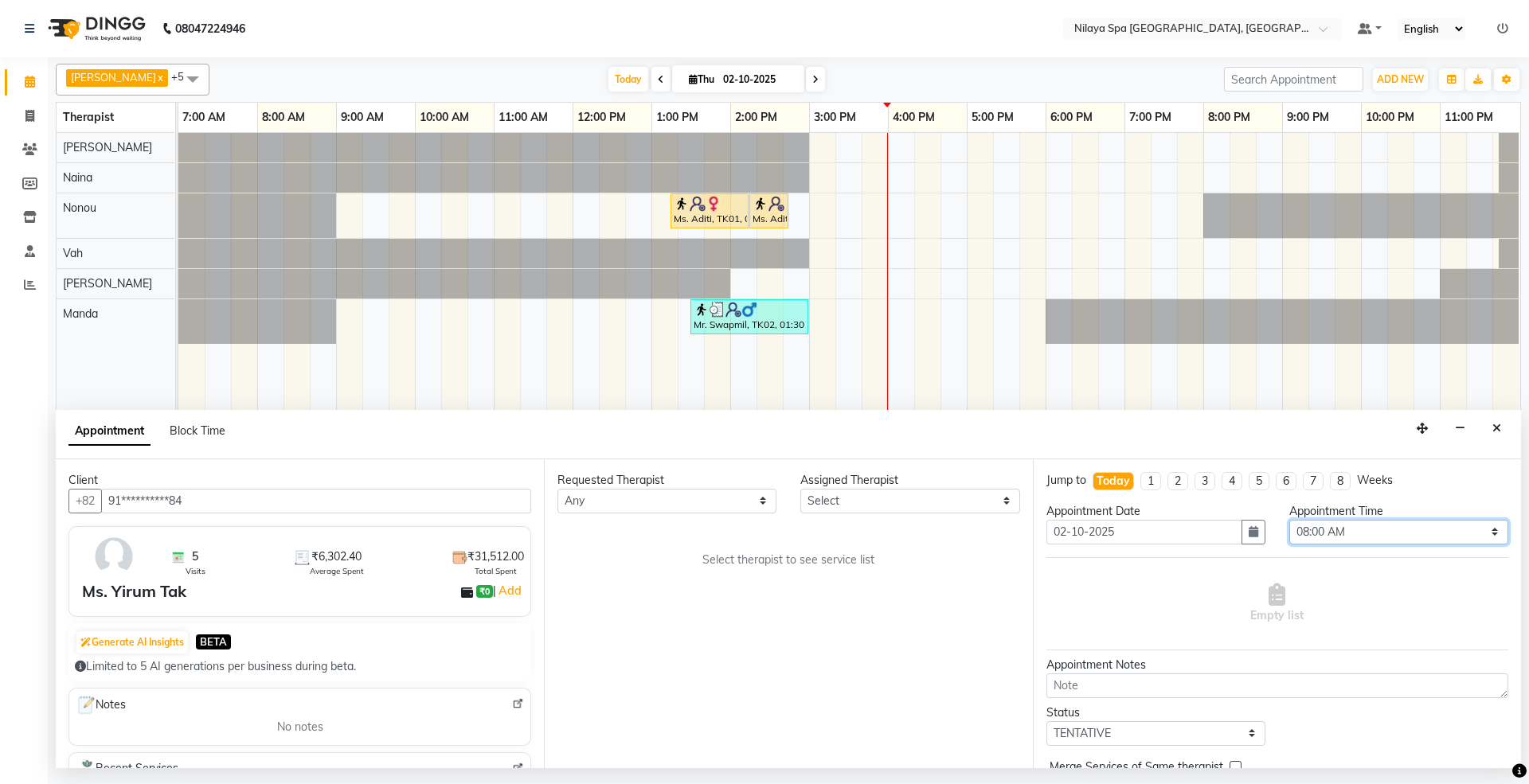
click at [1370, 530] on select "Select 08:00 AM 08:15 AM 08:30 AM 08:45 AM 09:00 AM 09:15 AM 09:30 AM 09:45 AM …" at bounding box center [1399, 532] width 219 height 24
select select "960"
click at [1289, 522] on select "Select 08:00 AM 08:15 AM 08:30 AM 08:45 AM 09:00 AM 09:15 AM 09:30 AM 09:45 AM …" at bounding box center [1399, 532] width 219 height 24
click at [1000, 495] on select "Select [PERSON_NAME] [PERSON_NAME] [PERSON_NAME] [PERSON_NAME] Vah" at bounding box center [909, 501] width 219 height 24
select select "71648"
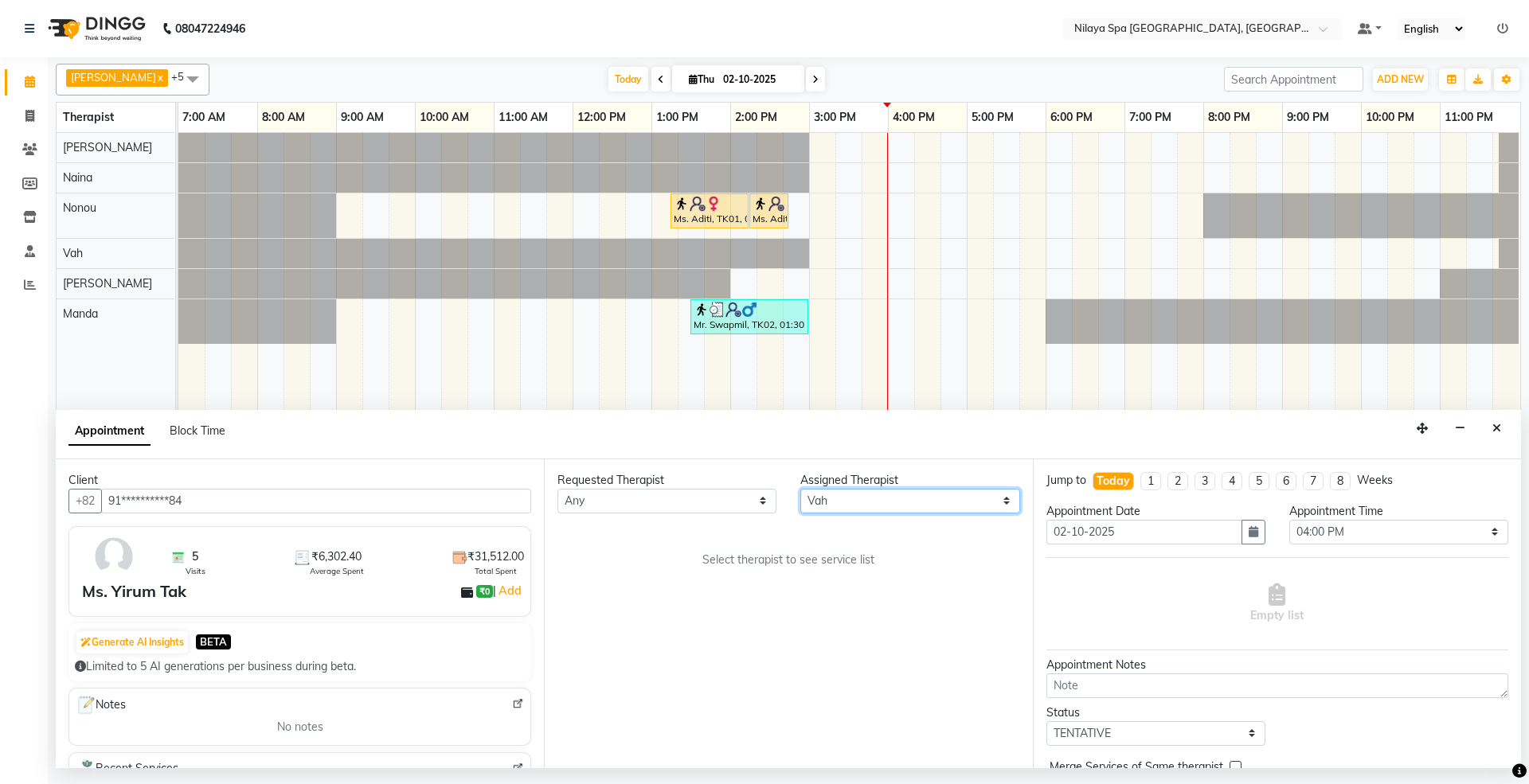
click at [800, 490] on select "Select [PERSON_NAME] [PERSON_NAME] [PERSON_NAME] [PERSON_NAME] Vah" at bounding box center [909, 501] width 219 height 24
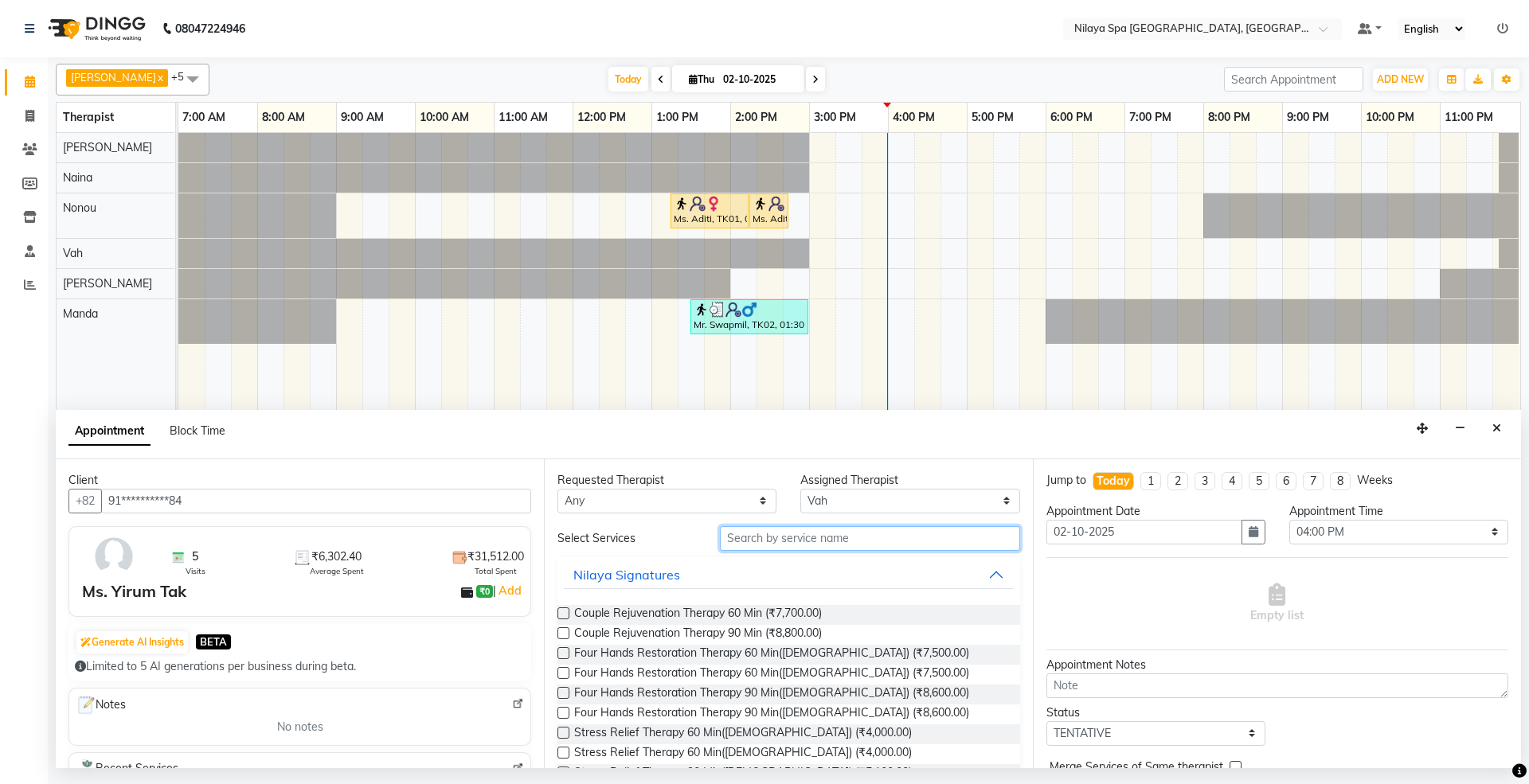
click at [788, 551] on input "text" at bounding box center [869, 538] width 300 height 24
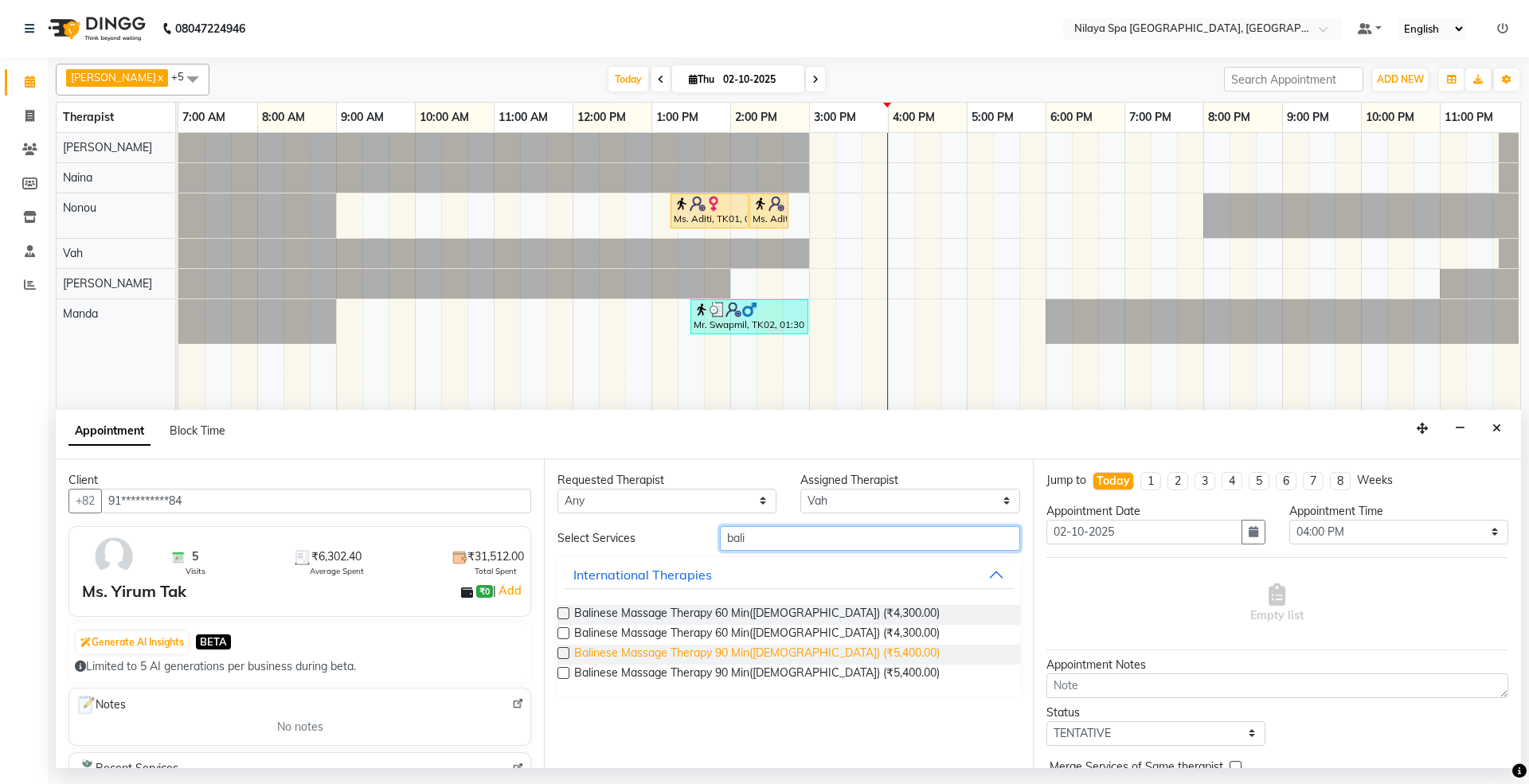
type input "bali"
click at [781, 654] on span "Balinese Massage Therapy 90 Min([DEMOGRAPHIC_DATA]) (₹5,400.00)" at bounding box center [757, 654] width 366 height 20
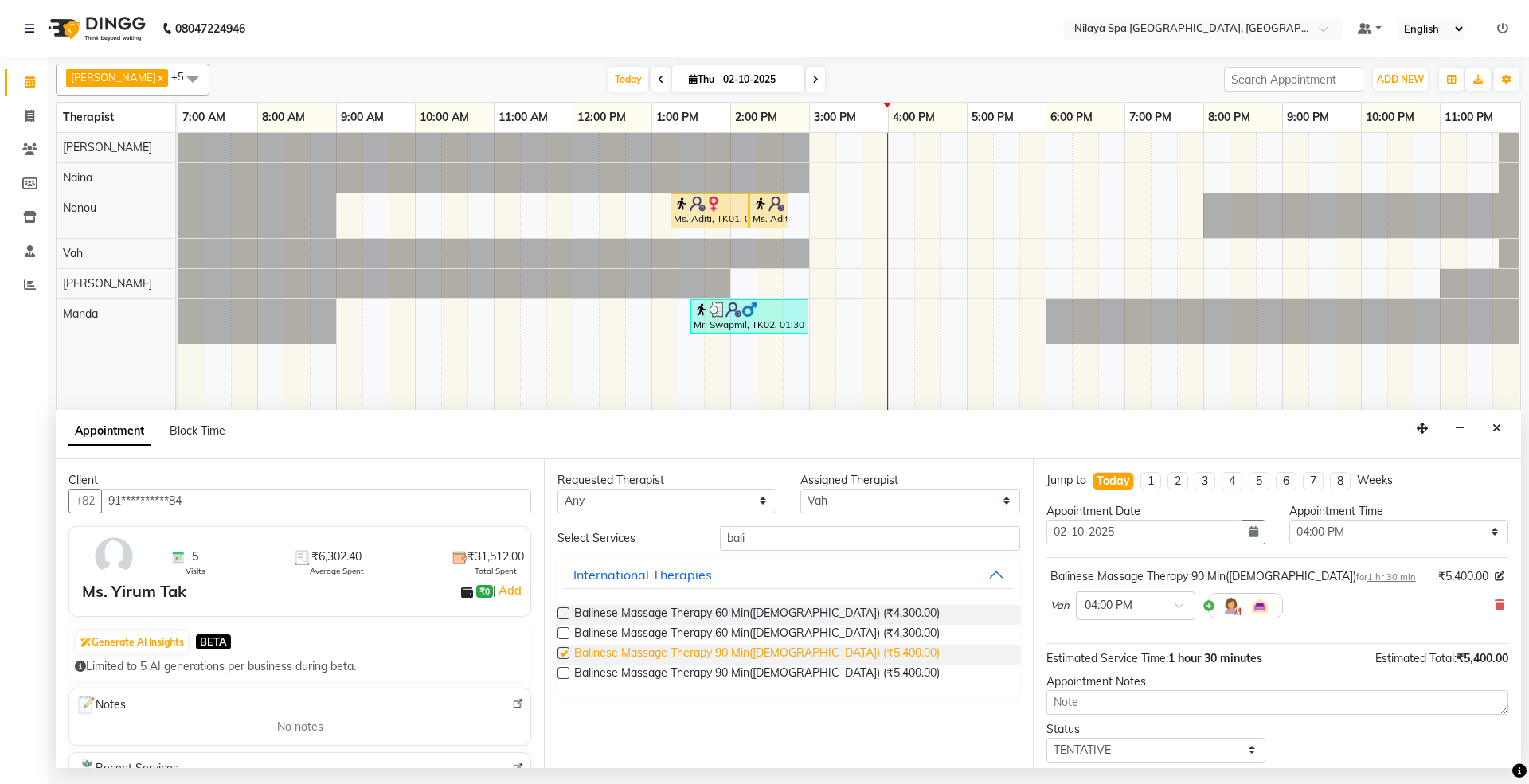
checkbox input "false"
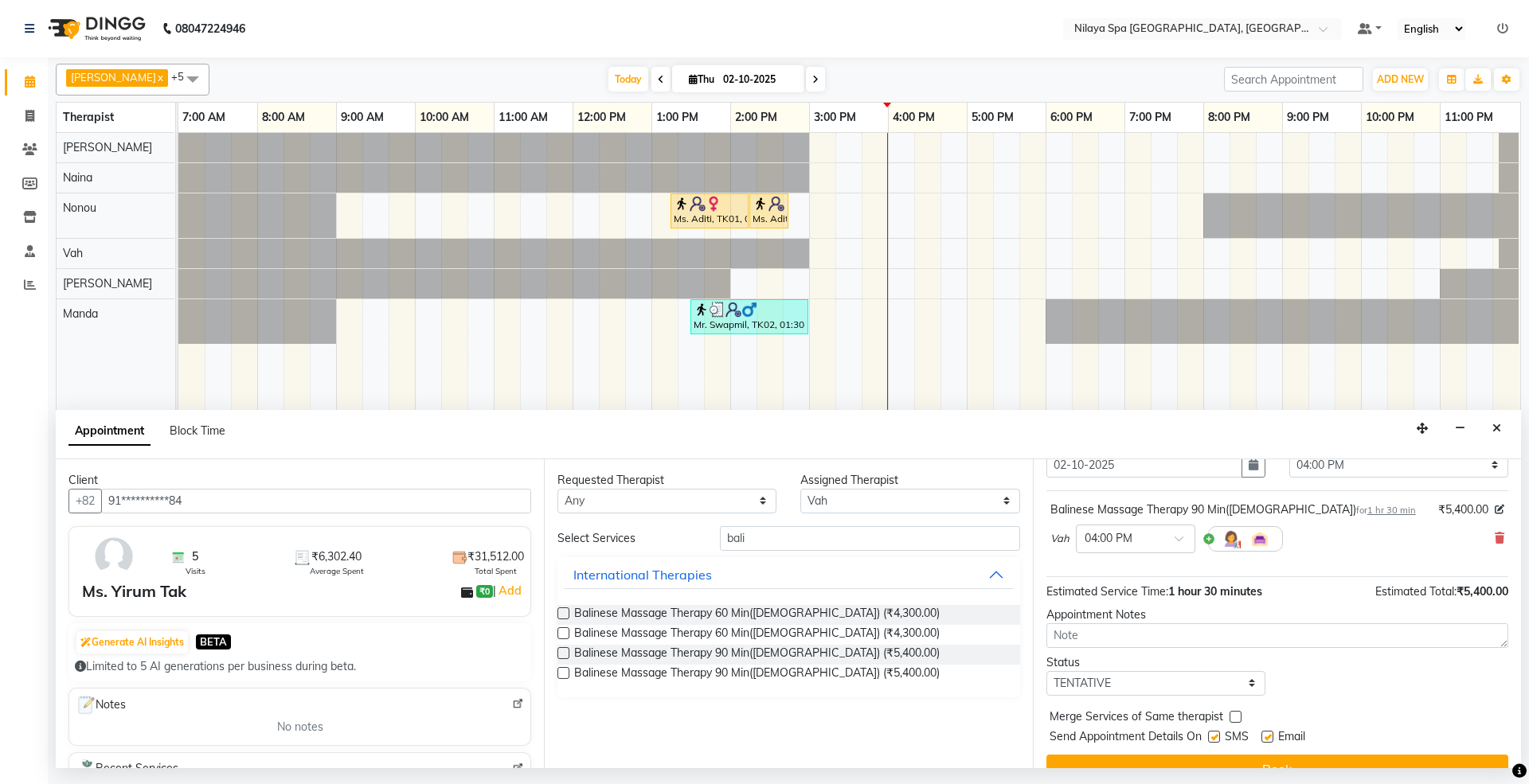
scroll to position [96, 0]
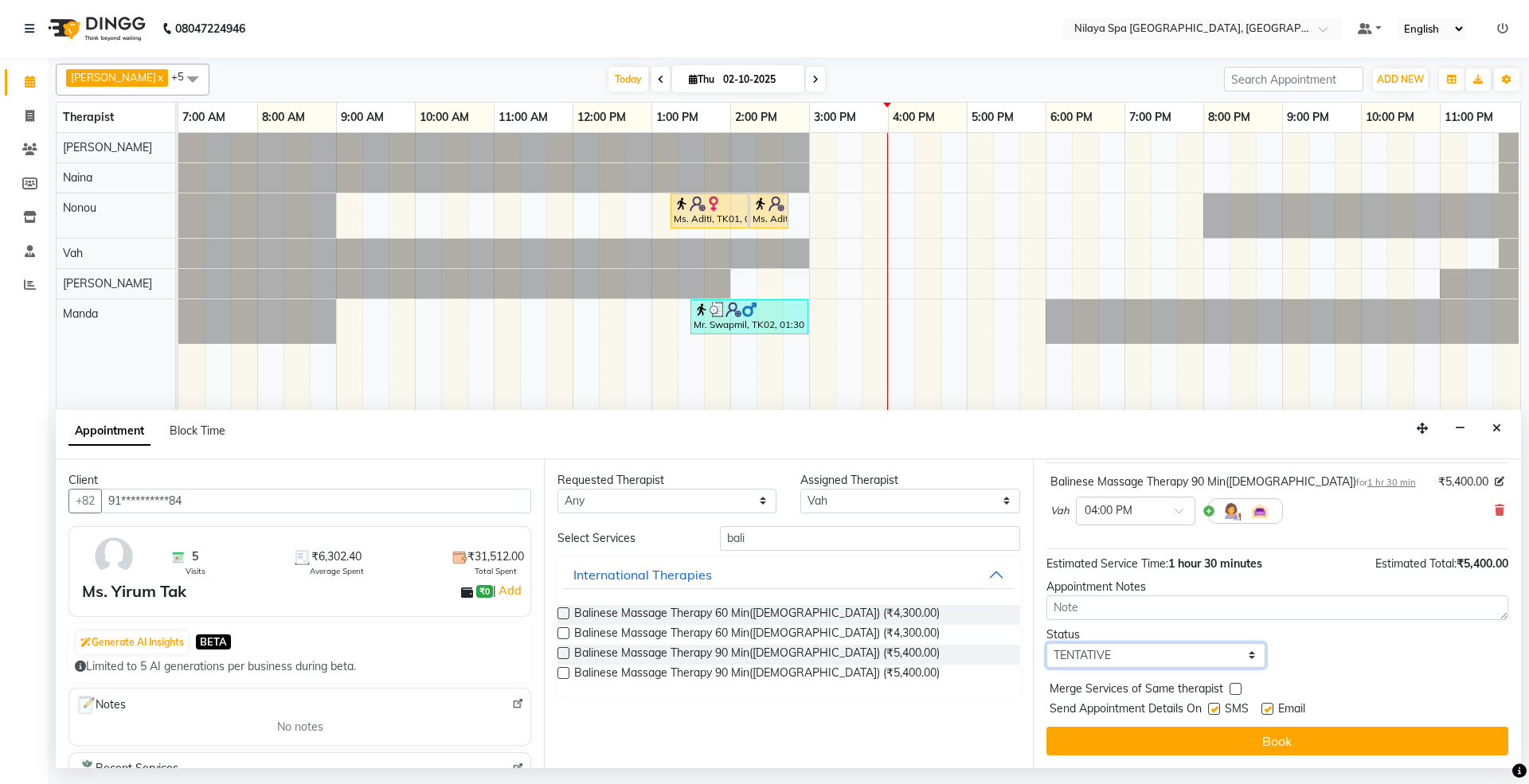
click at [1141, 654] on select "Select TENTATIVE CONFIRM CHECK-IN UPCOMING" at bounding box center [1155, 655] width 219 height 24
select select "confirm booking"
click at [1046, 644] on select "Select TENTATIVE CONFIRM CHECK-IN UPCOMING" at bounding box center [1155, 655] width 219 height 24
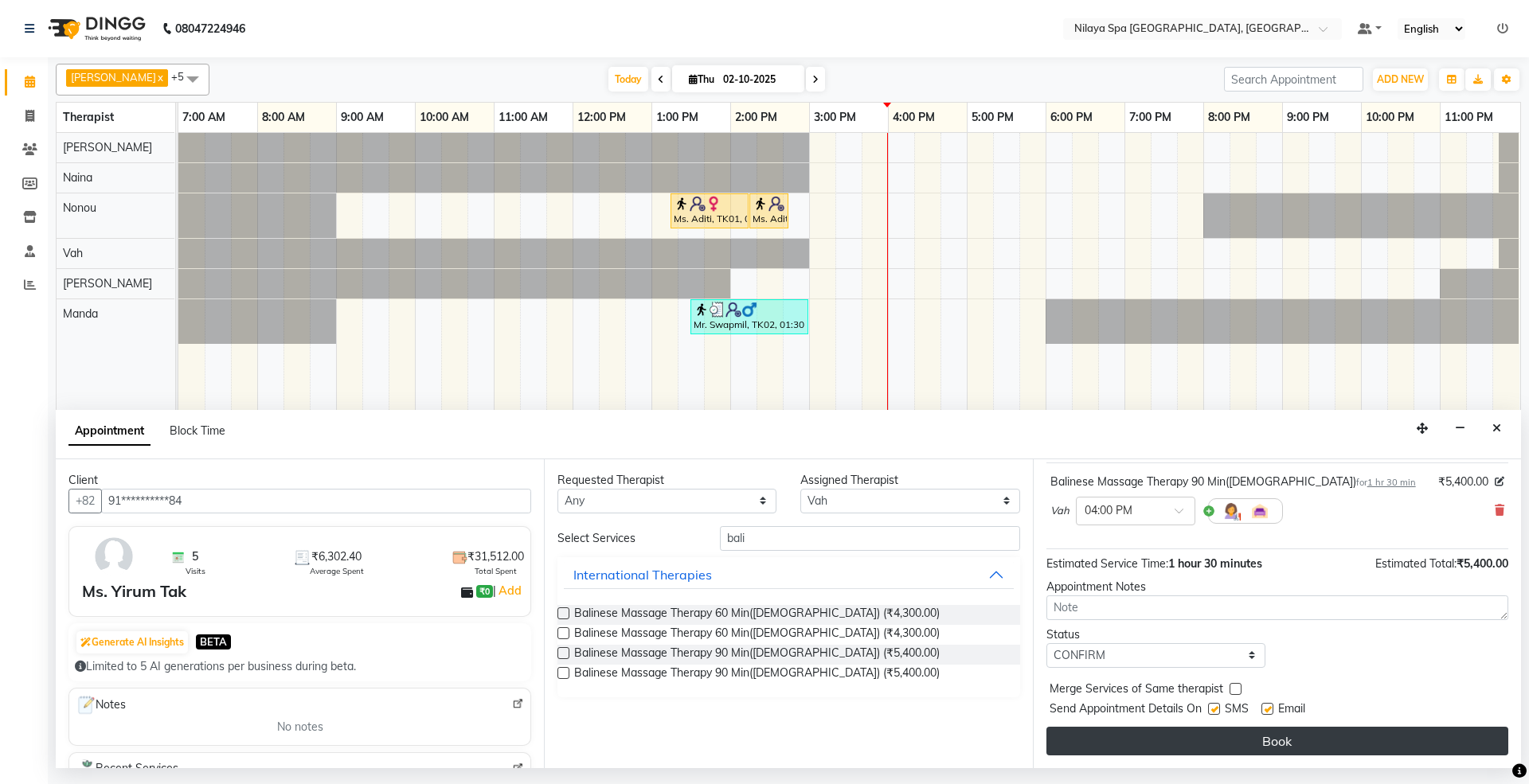
click at [1157, 748] on button "Book" at bounding box center [1277, 741] width 462 height 29
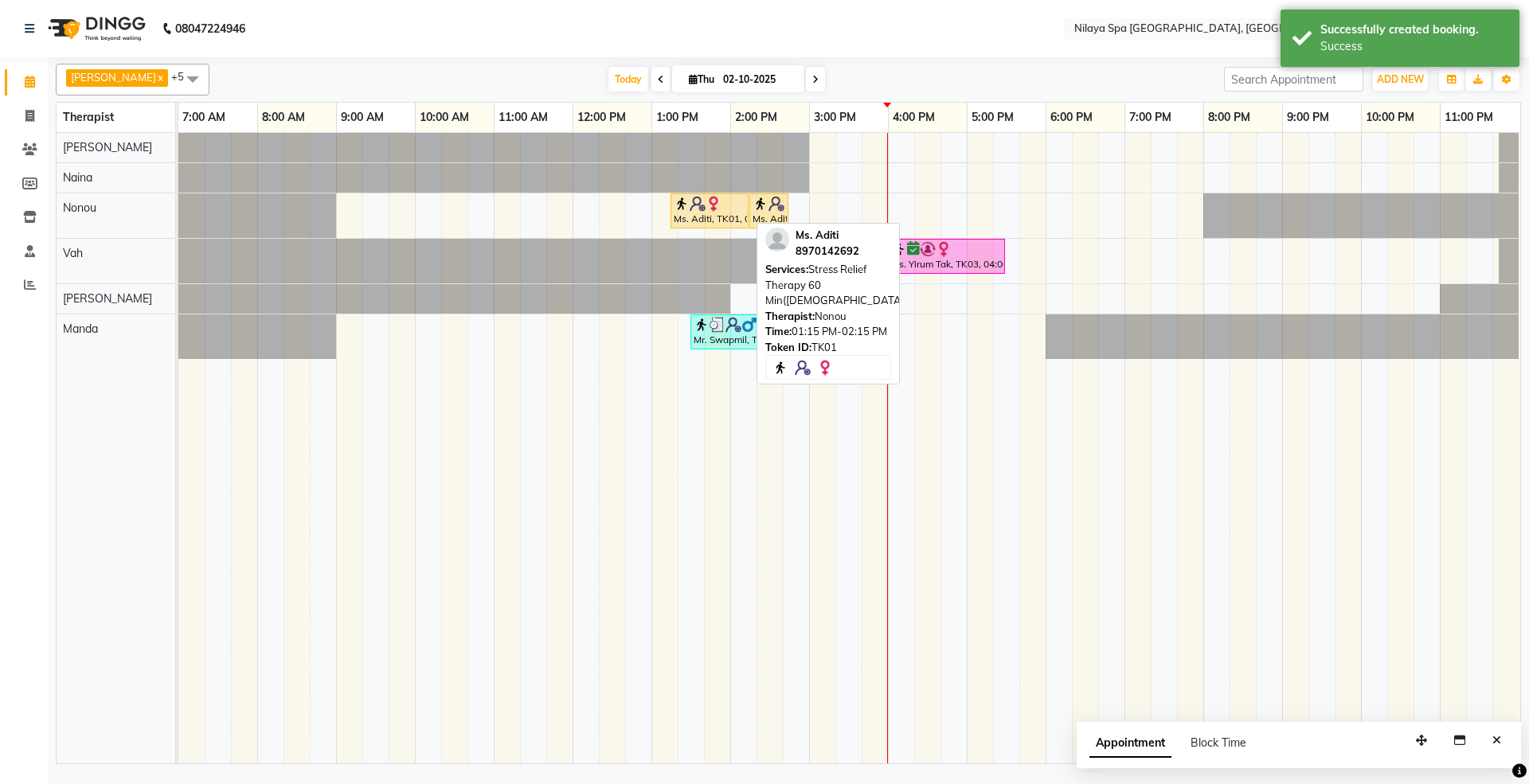
click at [739, 210] on div at bounding box center [710, 204] width 72 height 16
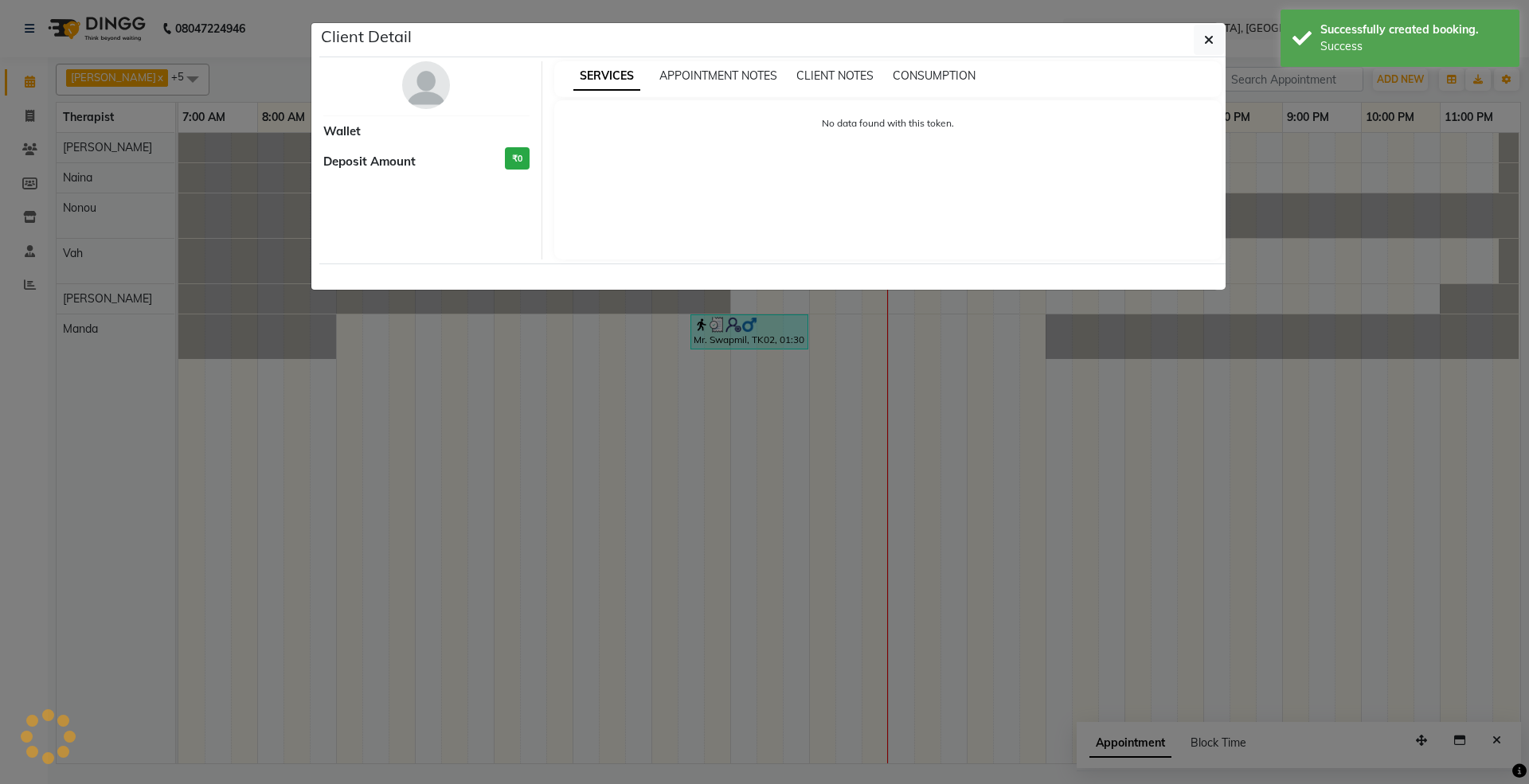
select select "1"
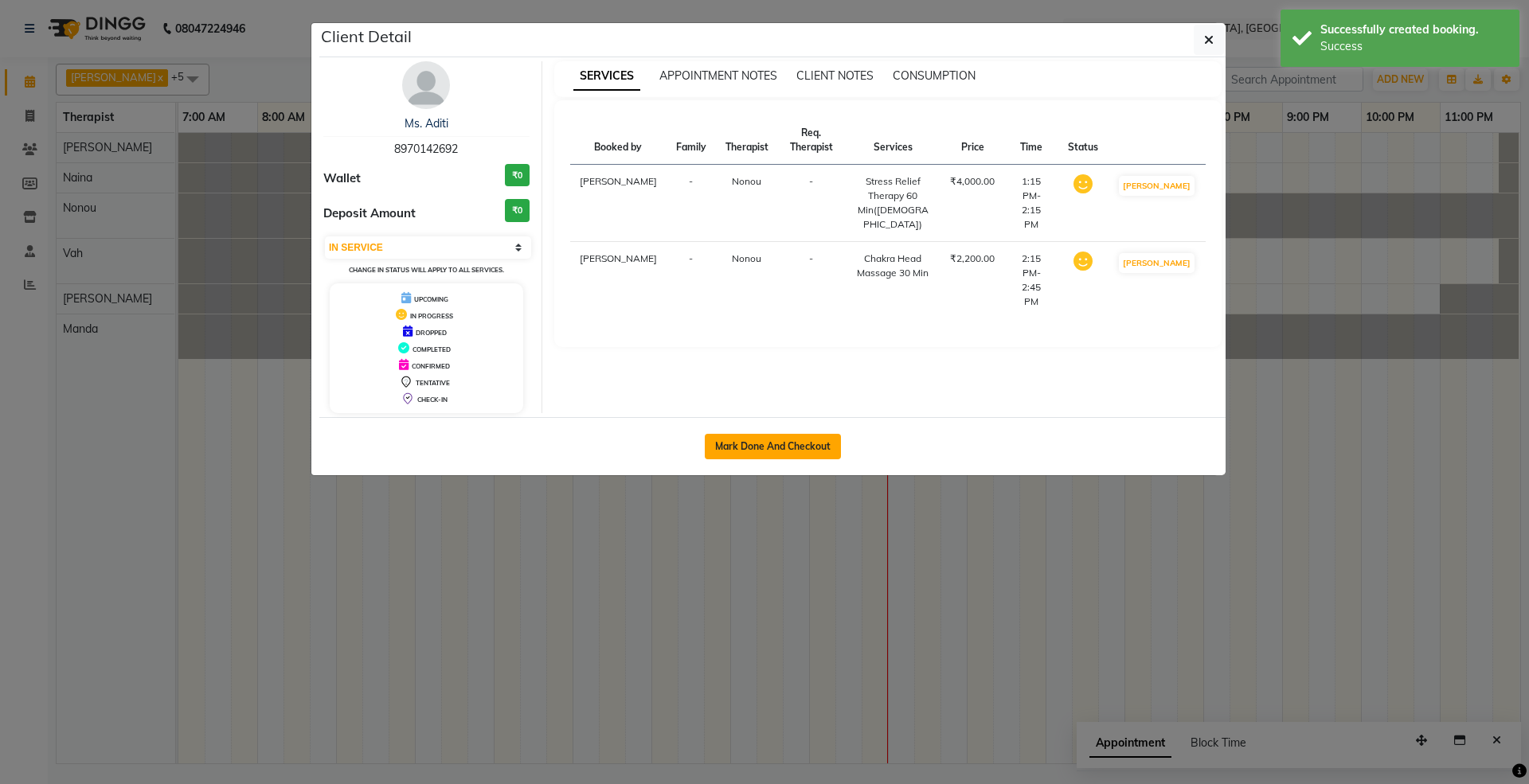
click at [787, 443] on button "Mark Done And Checkout" at bounding box center [773, 446] width 137 height 25
select select "7950"
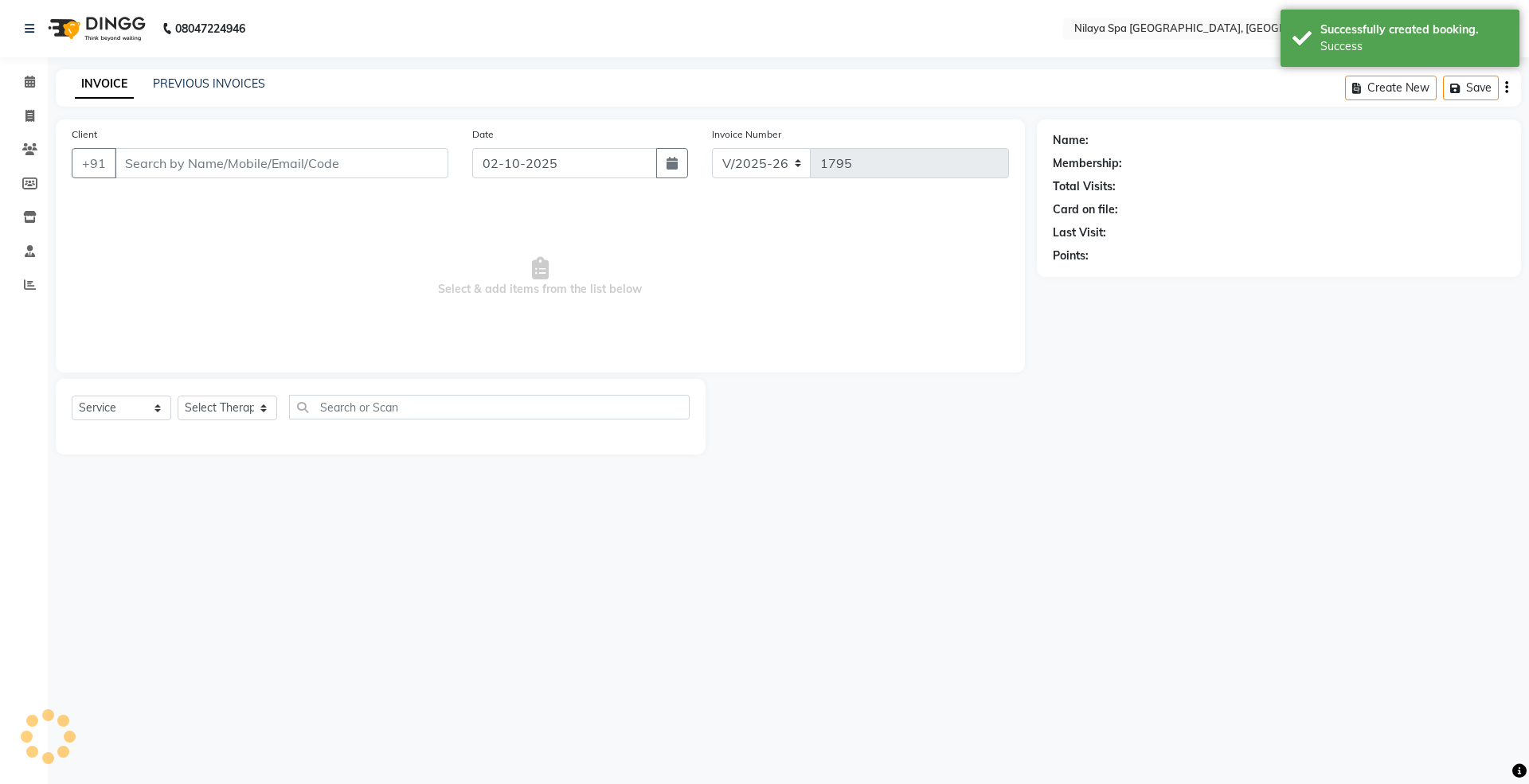
select select "package"
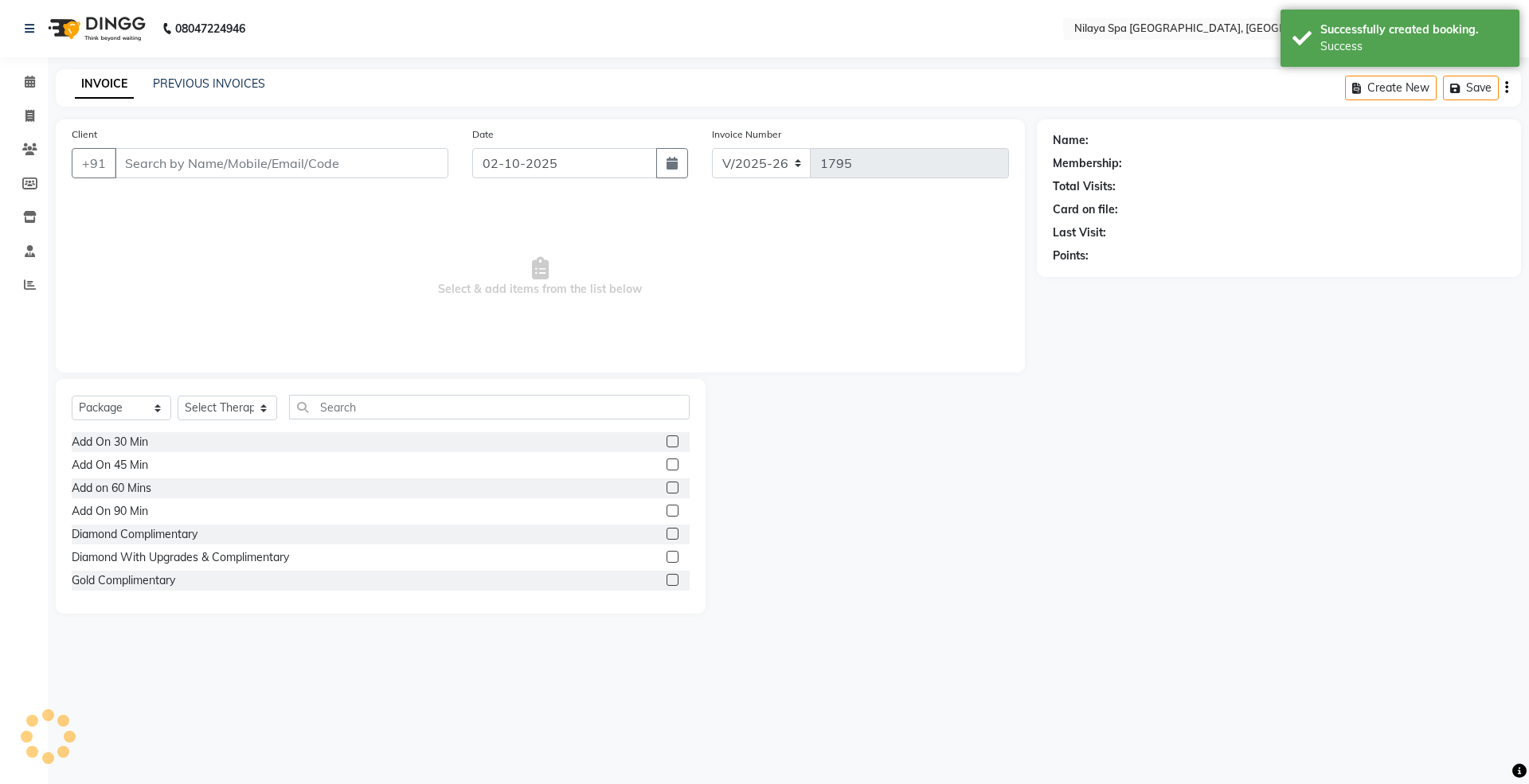
type input "89******92"
select select "71647"
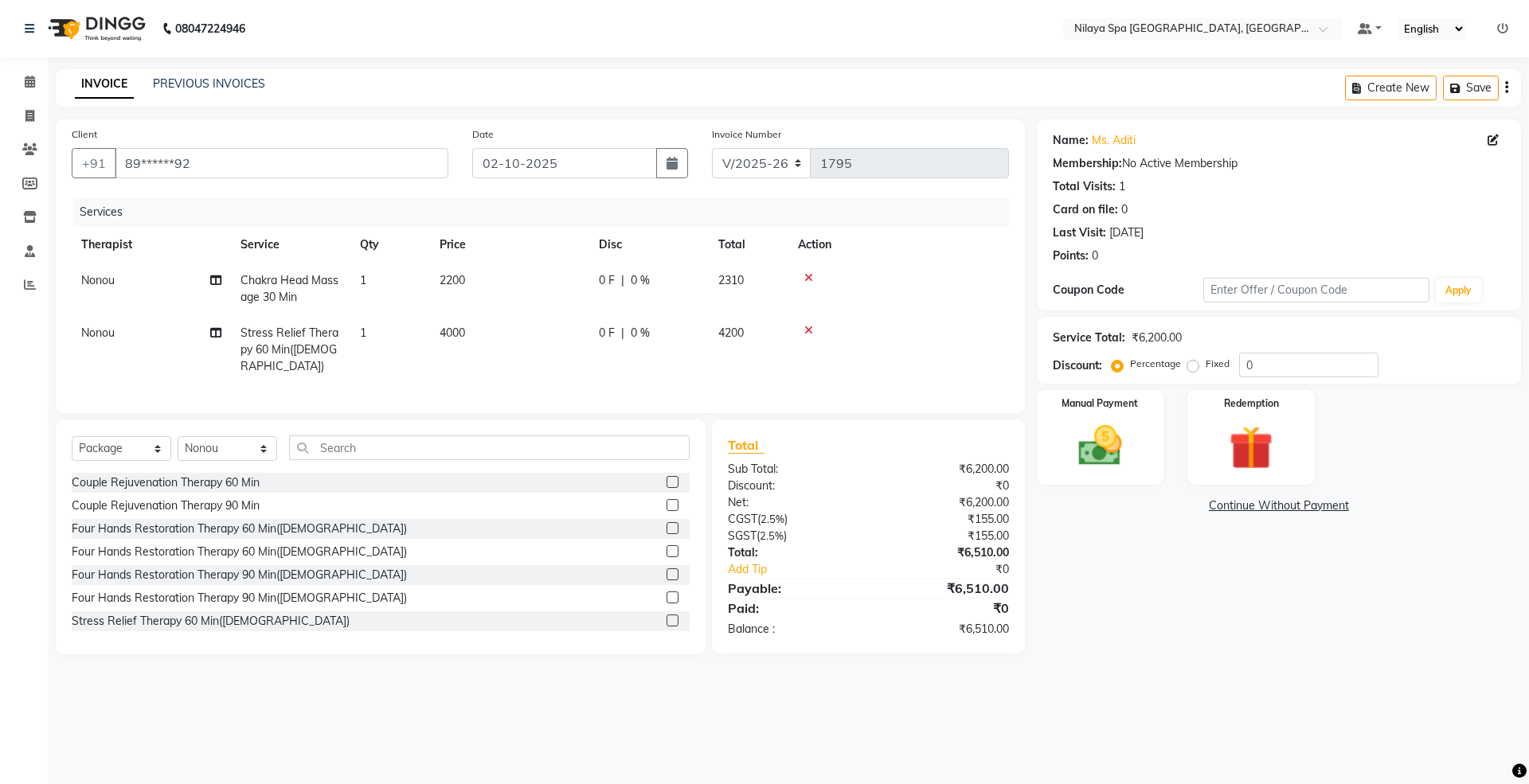
click at [637, 309] on td "0 F | 0 %" at bounding box center [649, 289] width 119 height 52
select select "71647"
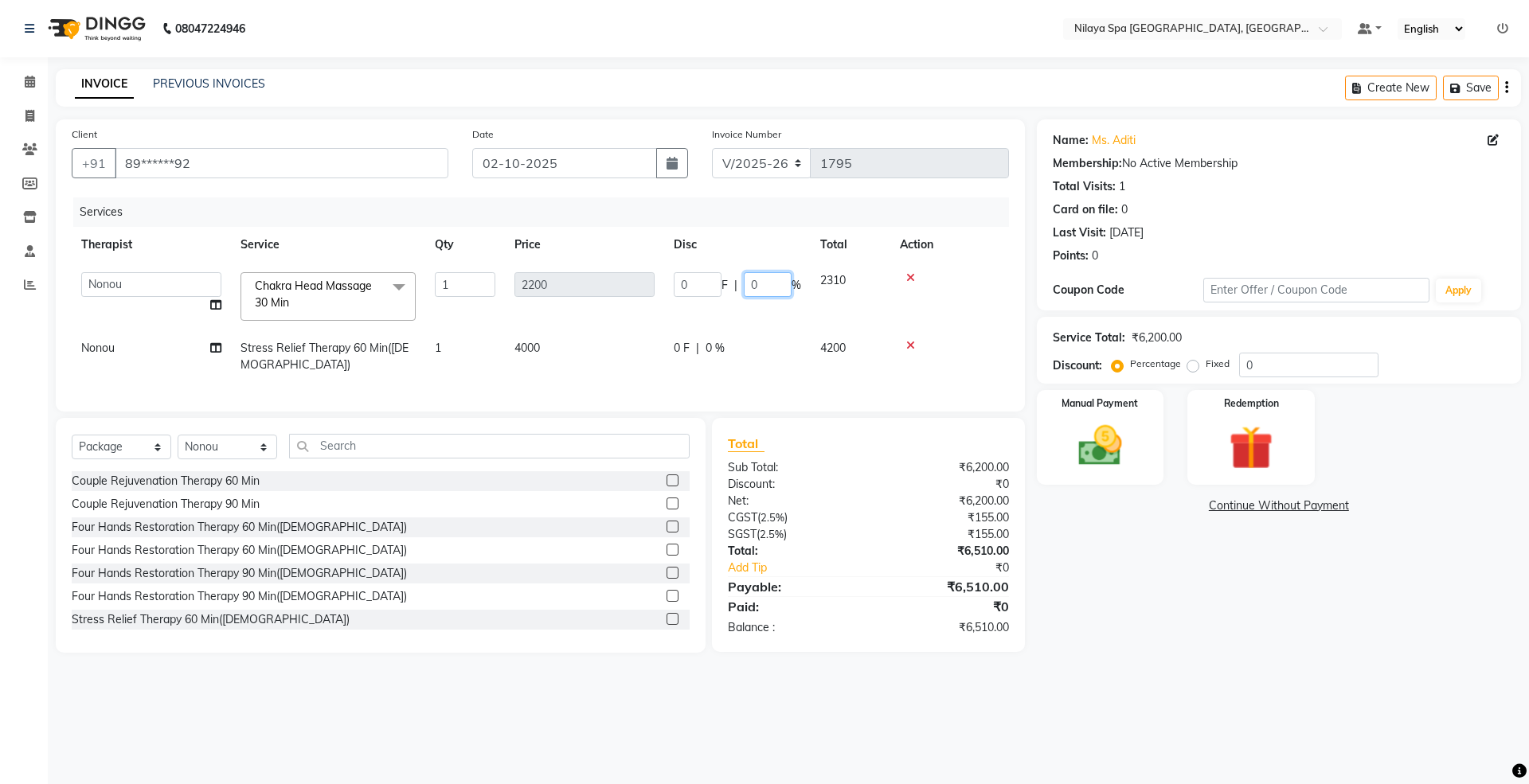
click at [760, 282] on input "0" at bounding box center [768, 284] width 48 height 24
type input "50"
click at [782, 370] on div "Services Therapist Service Qty Price Disc Total Action [PERSON_NAME] [PERSON_NA…" at bounding box center [540, 297] width 937 height 199
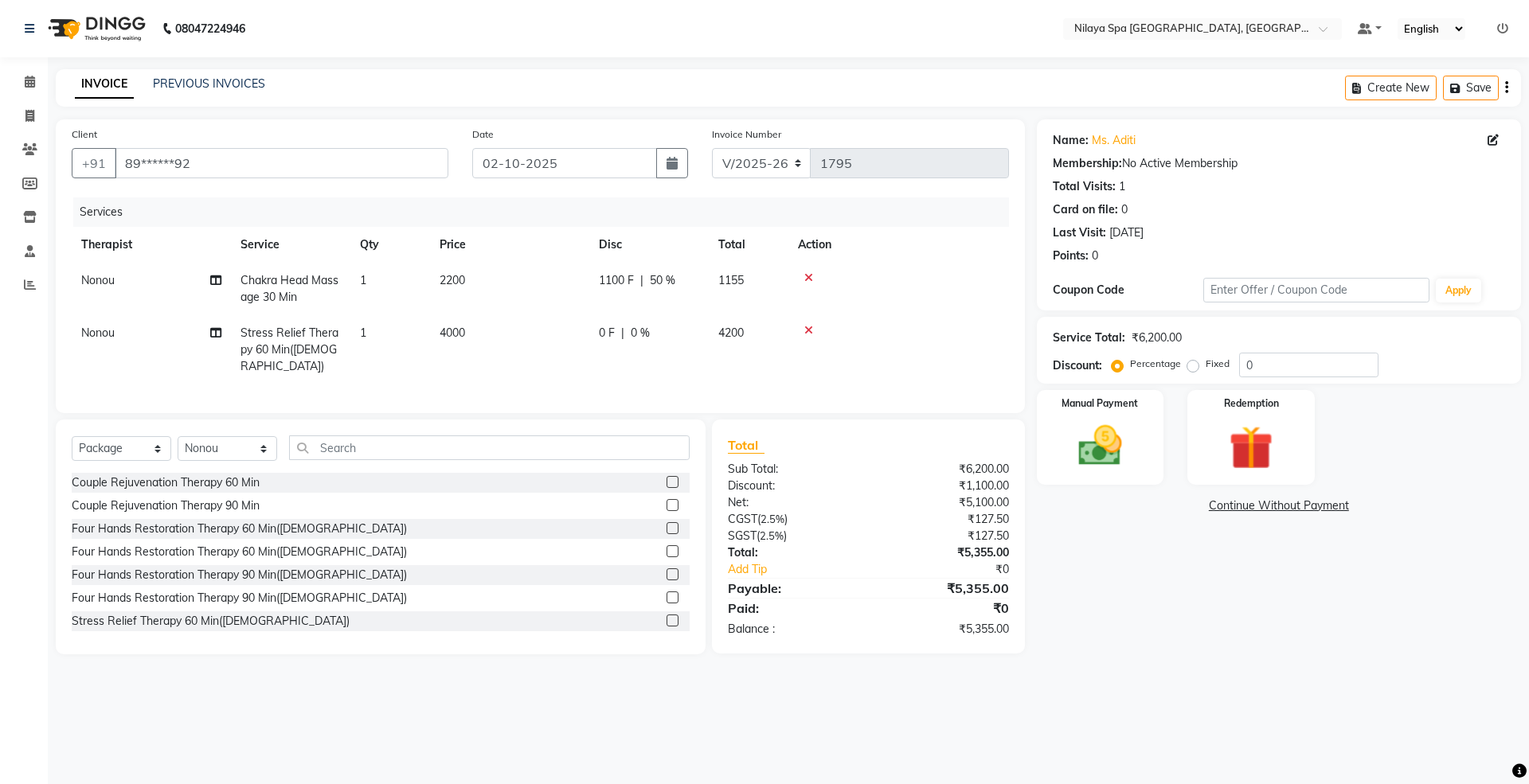
click at [647, 331] on span "0 %" at bounding box center [641, 332] width 19 height 17
select select "71647"
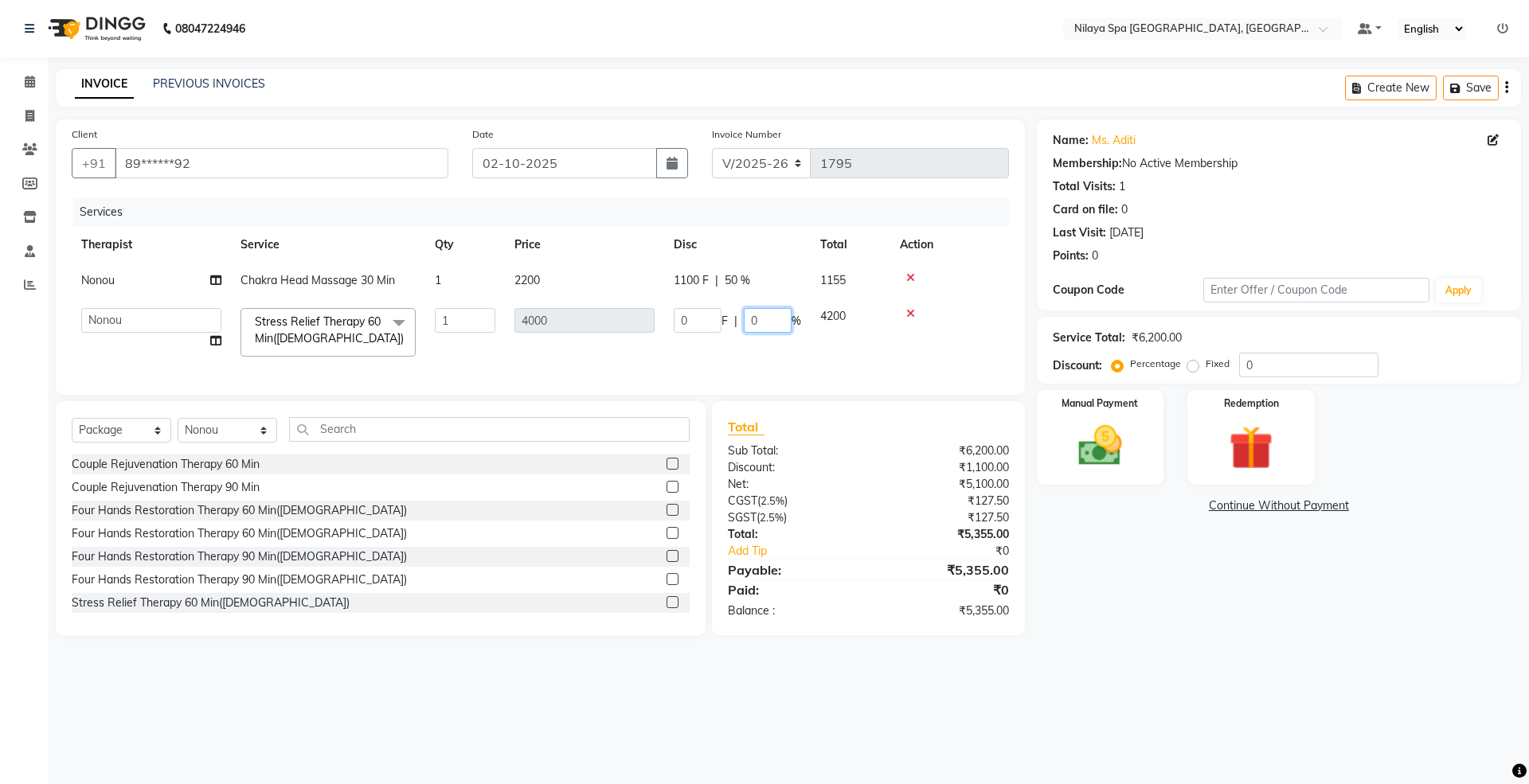
click at [765, 320] on input "0" at bounding box center [768, 320] width 48 height 24
type input "50"
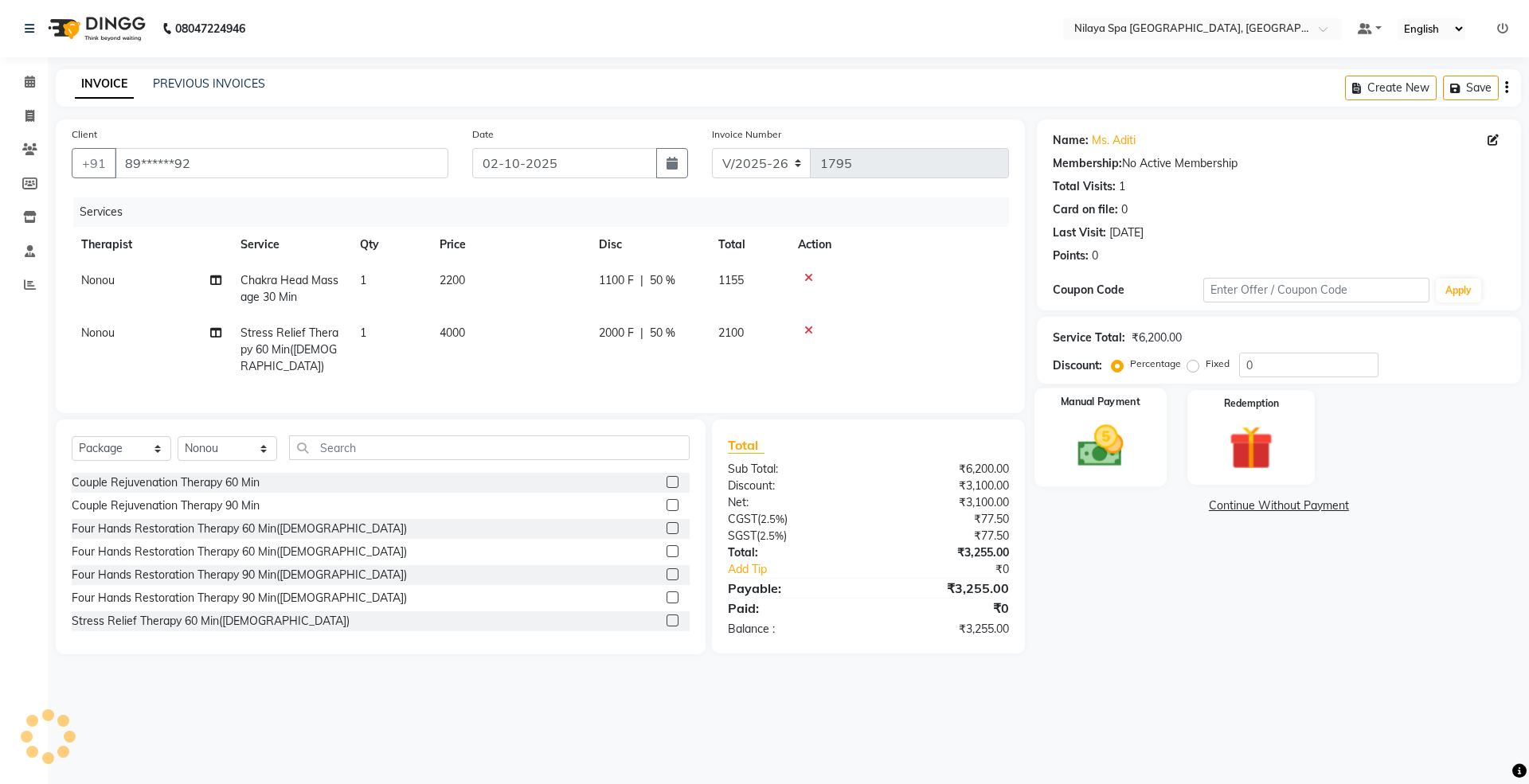
click at [1100, 444] on img at bounding box center [1100, 445] width 74 height 52
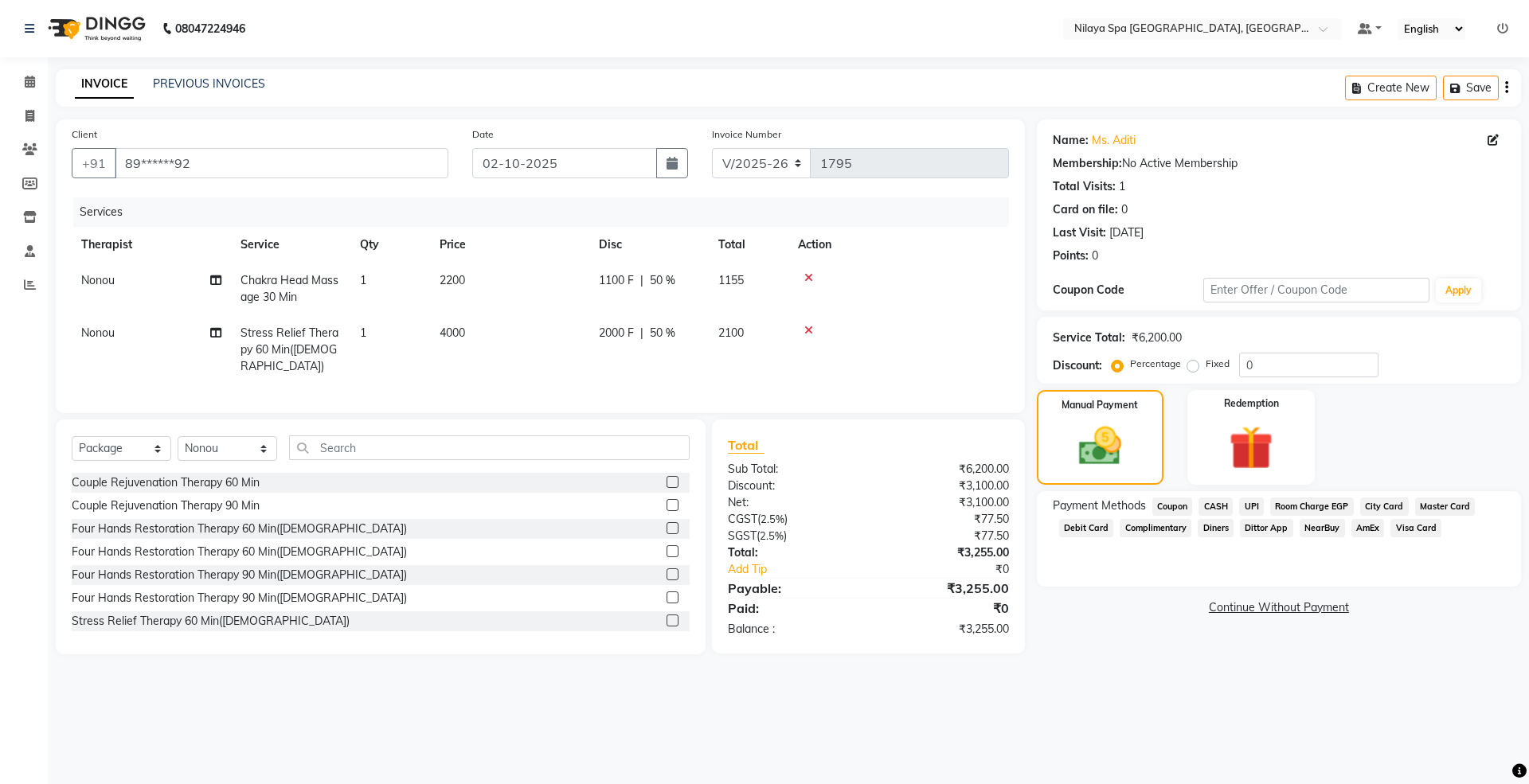
click at [1256, 507] on span "UPI" at bounding box center [1252, 507] width 25 height 18
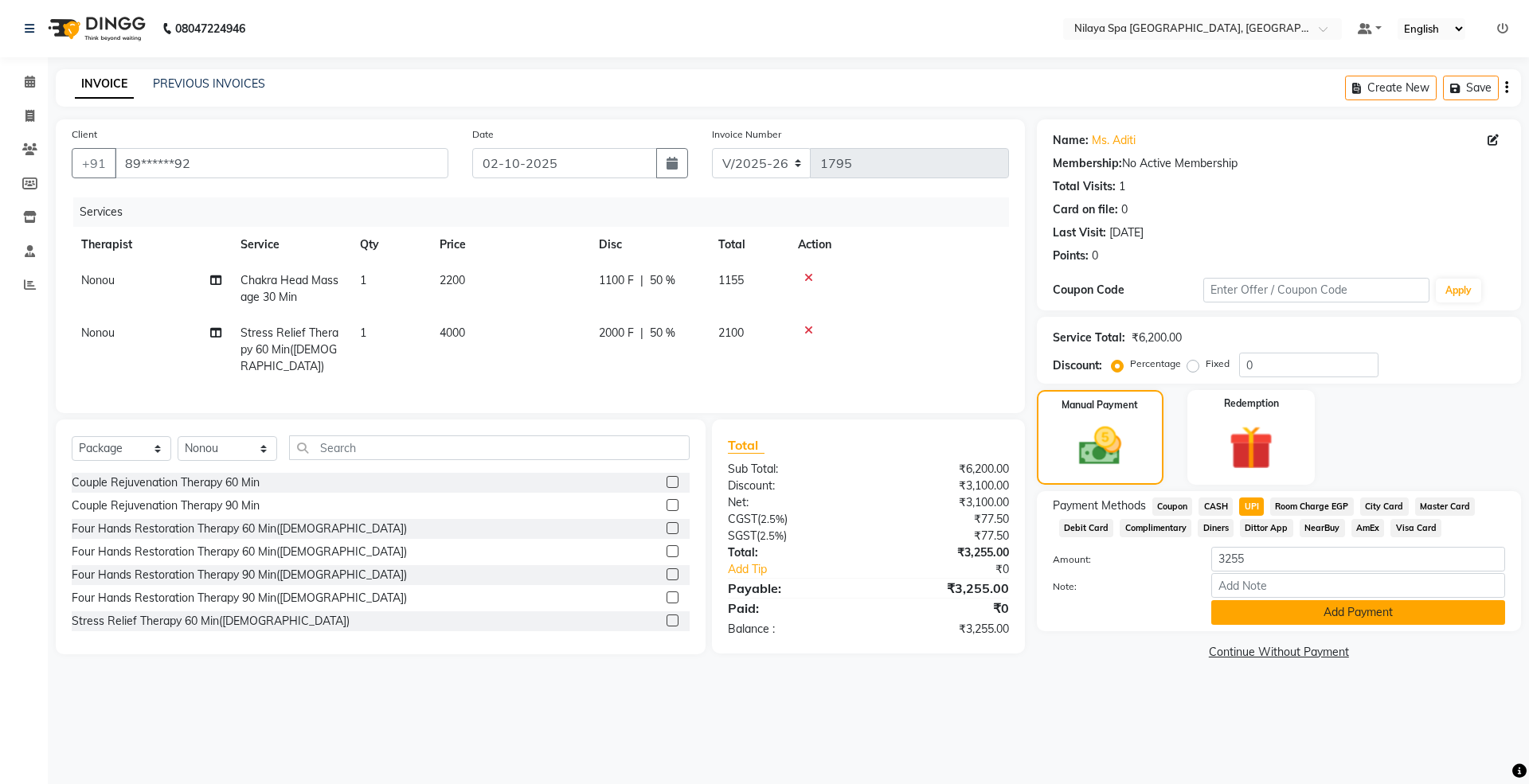
click at [1301, 615] on button "Add Payment" at bounding box center [1358, 612] width 294 height 24
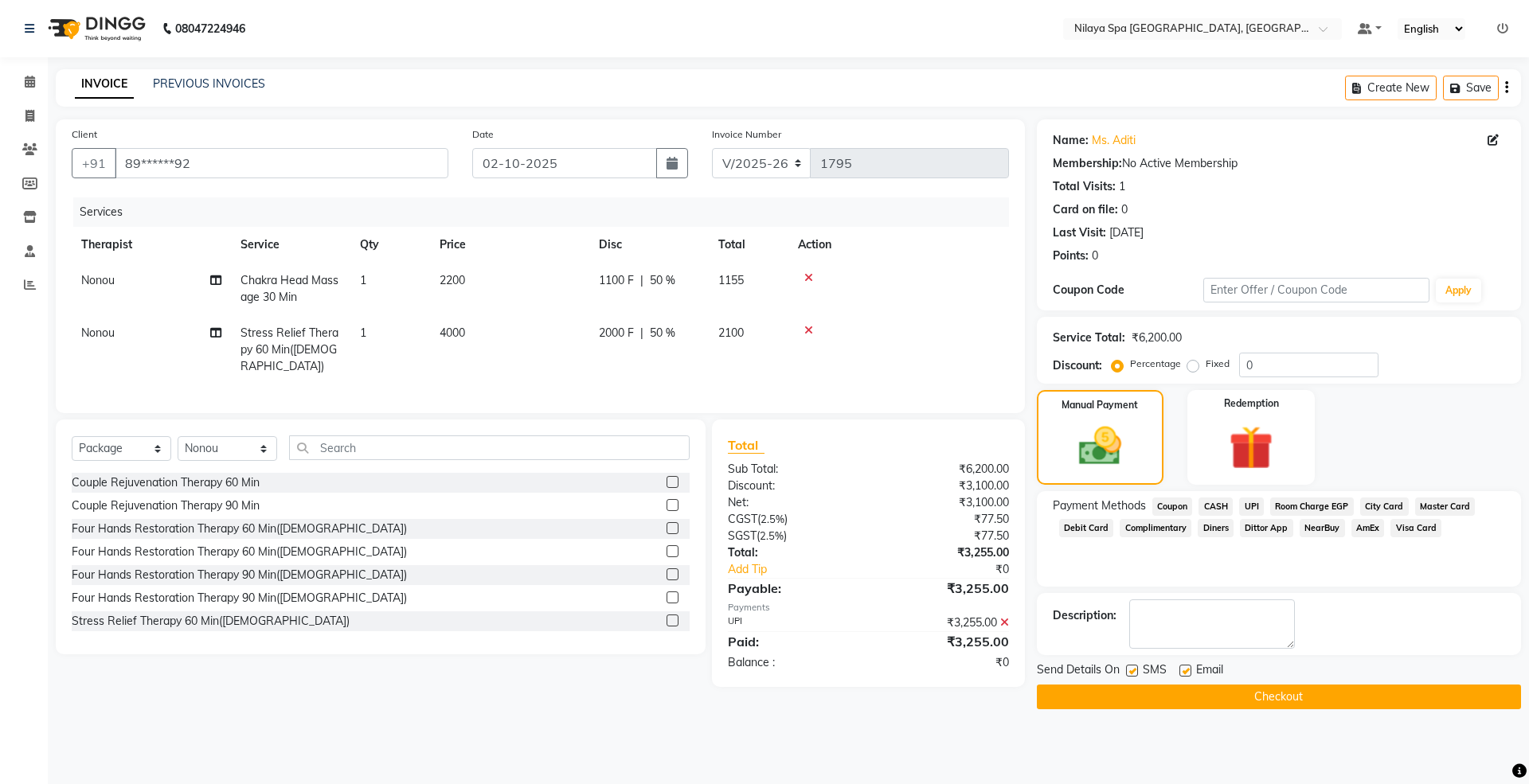
click at [1137, 697] on button "Checkout" at bounding box center [1279, 696] width 484 height 24
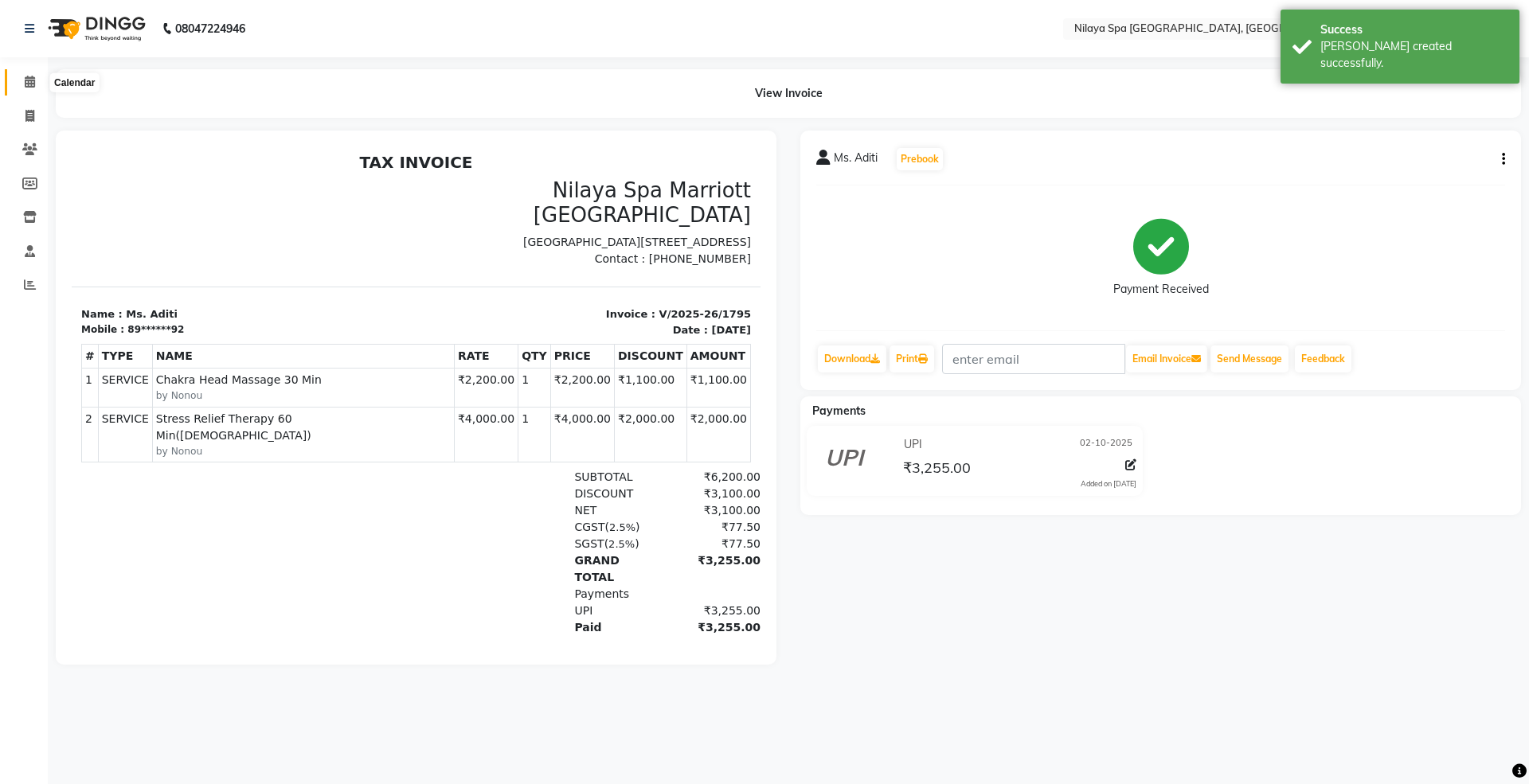
click at [25, 75] on icon at bounding box center [30, 81] width 11 height 12
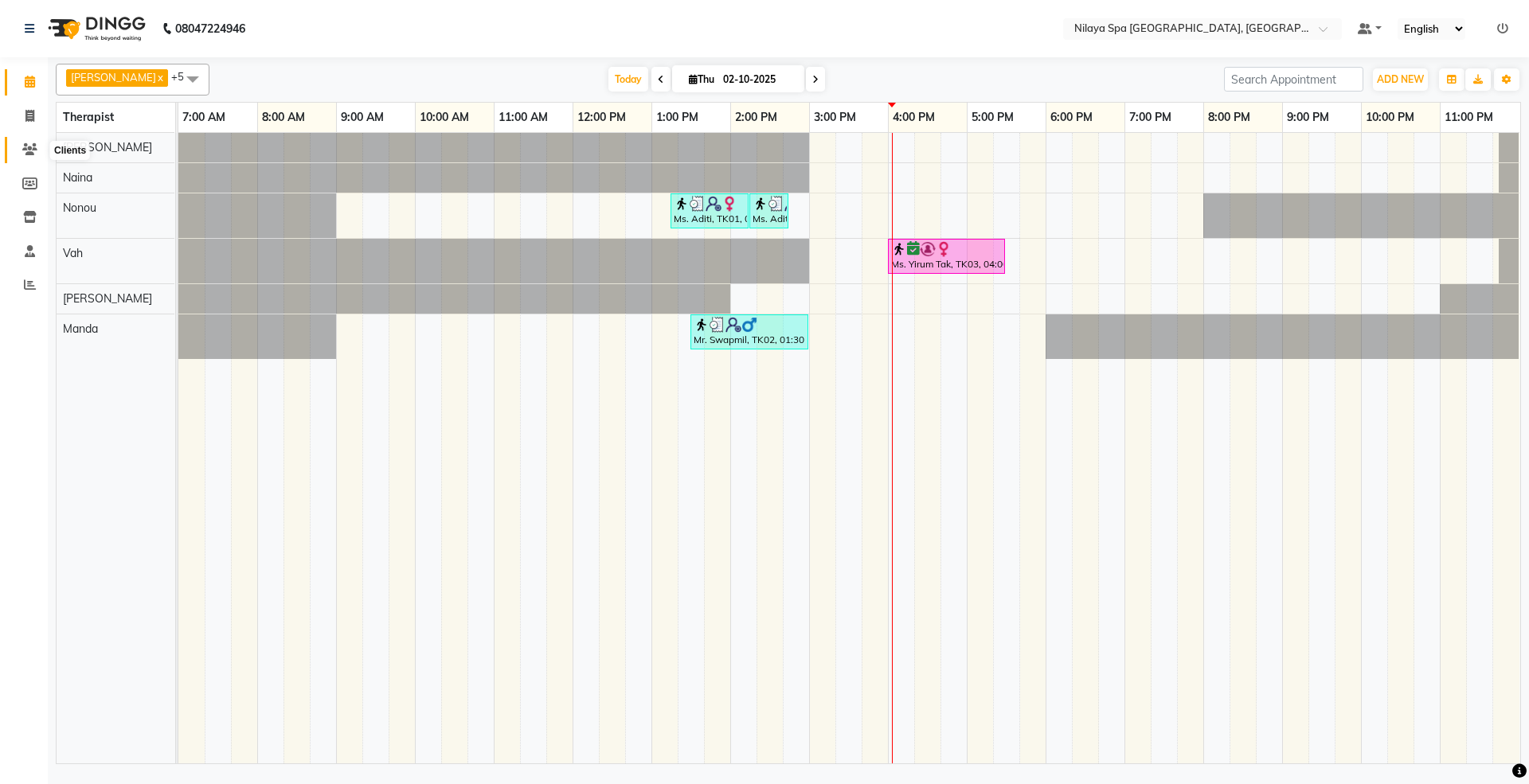
click at [23, 150] on icon at bounding box center [29, 150] width 15 height 12
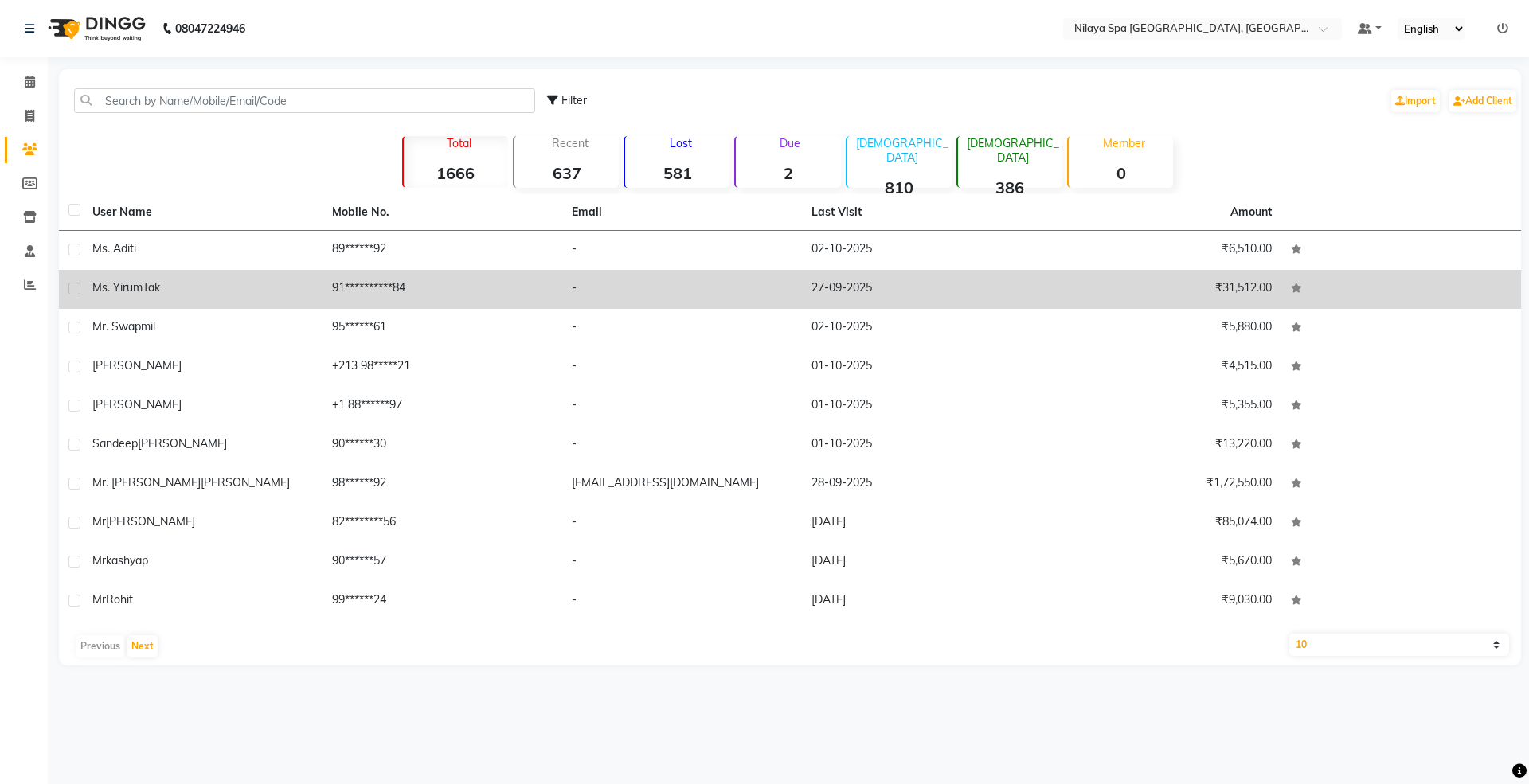
click at [191, 294] on div "Ms. Yirum Tak" at bounding box center [203, 287] width 221 height 17
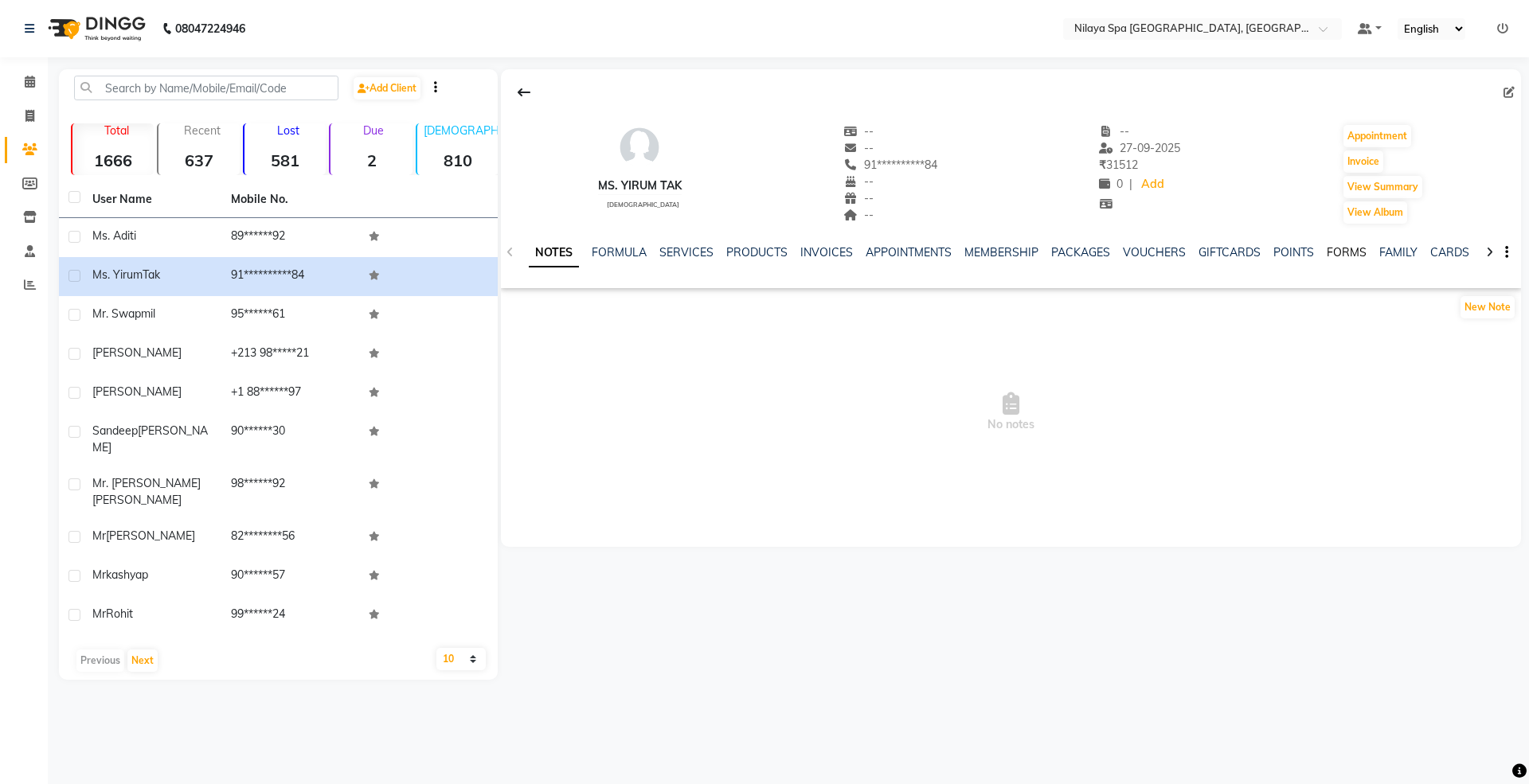
click at [1345, 250] on link "FORMS" at bounding box center [1346, 252] width 39 height 14
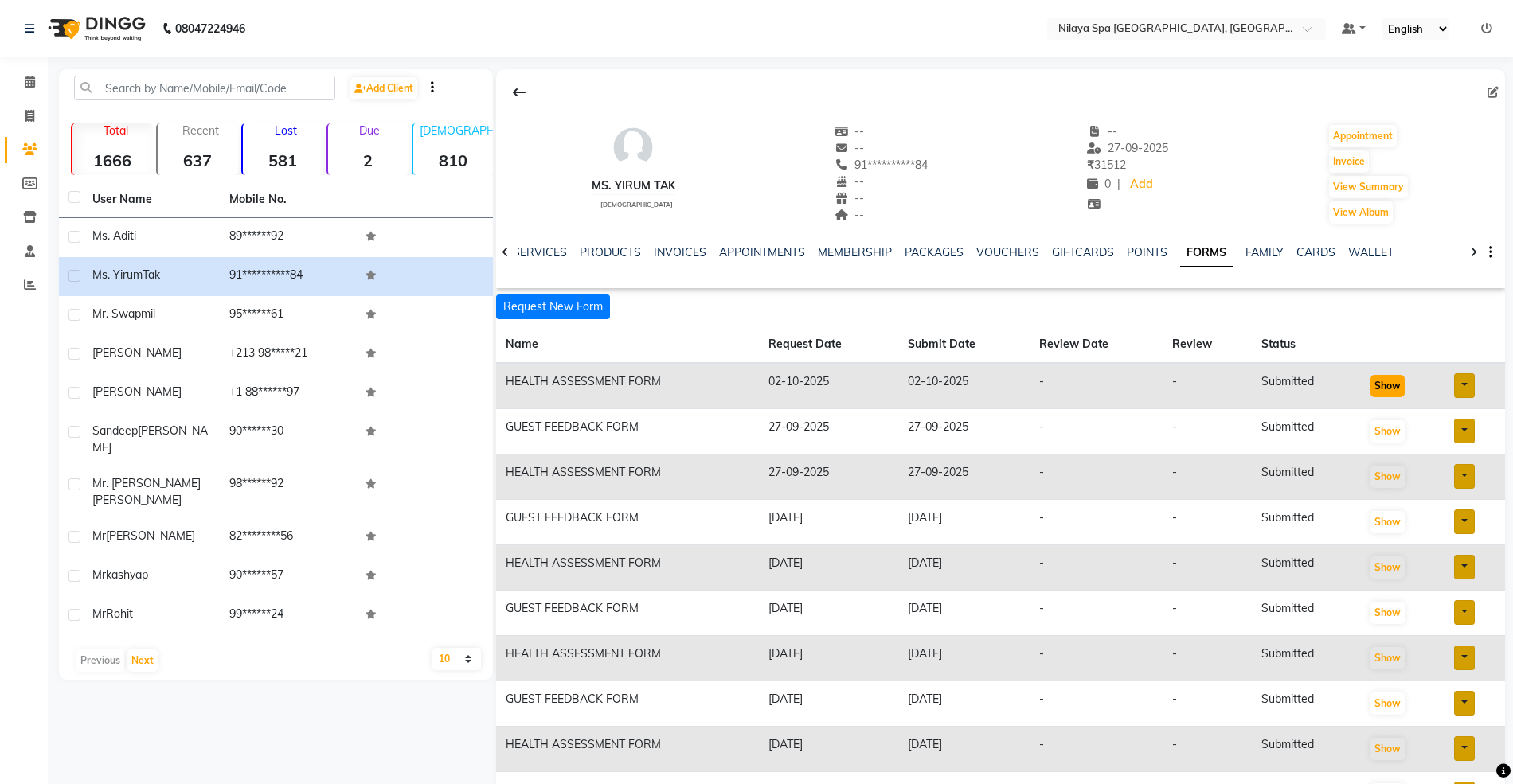
click at [1383, 382] on button "Show" at bounding box center [1387, 385] width 34 height 22
click at [26, 84] on icon at bounding box center [30, 81] width 11 height 12
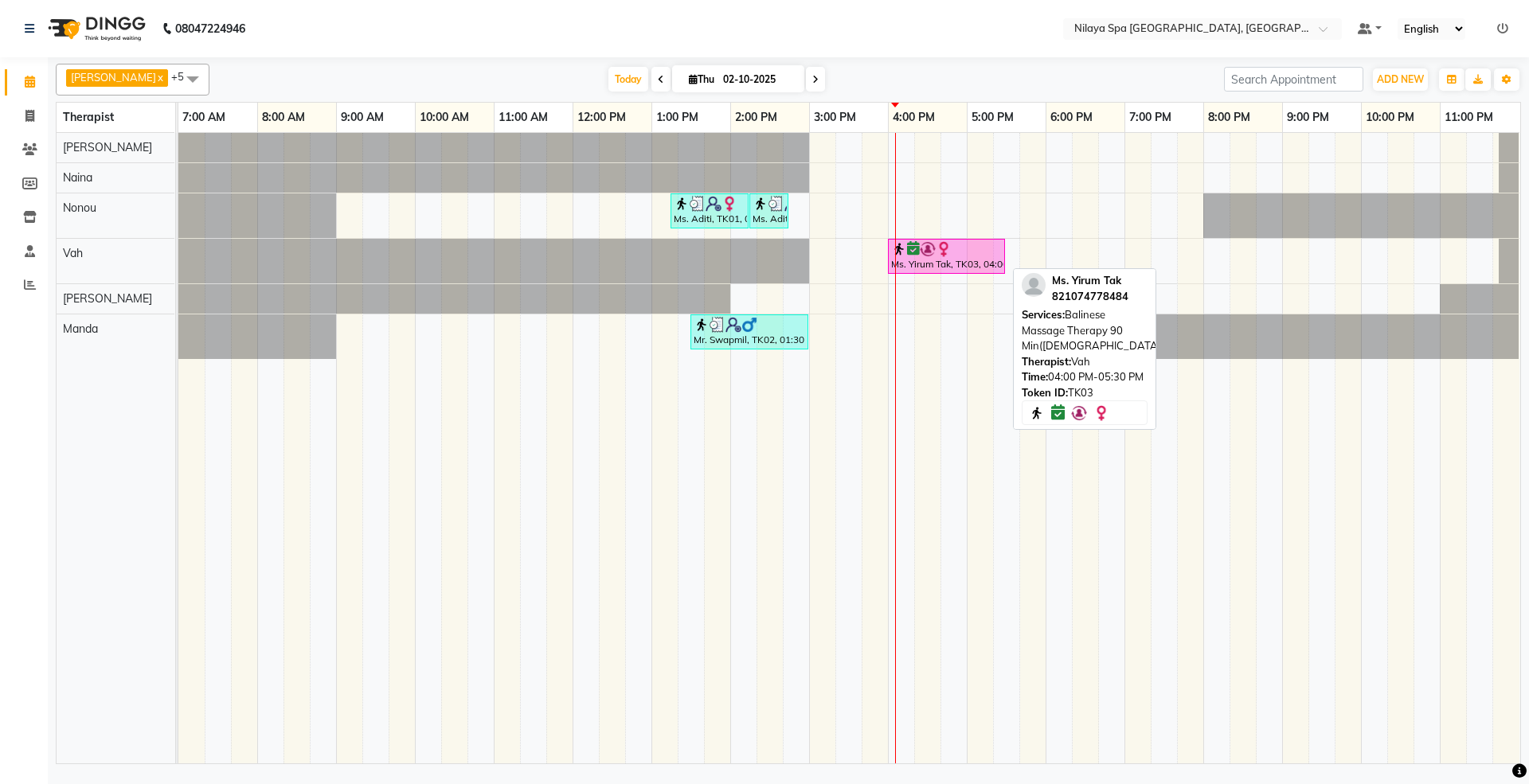
click at [904, 251] on img at bounding box center [899, 249] width 16 height 16
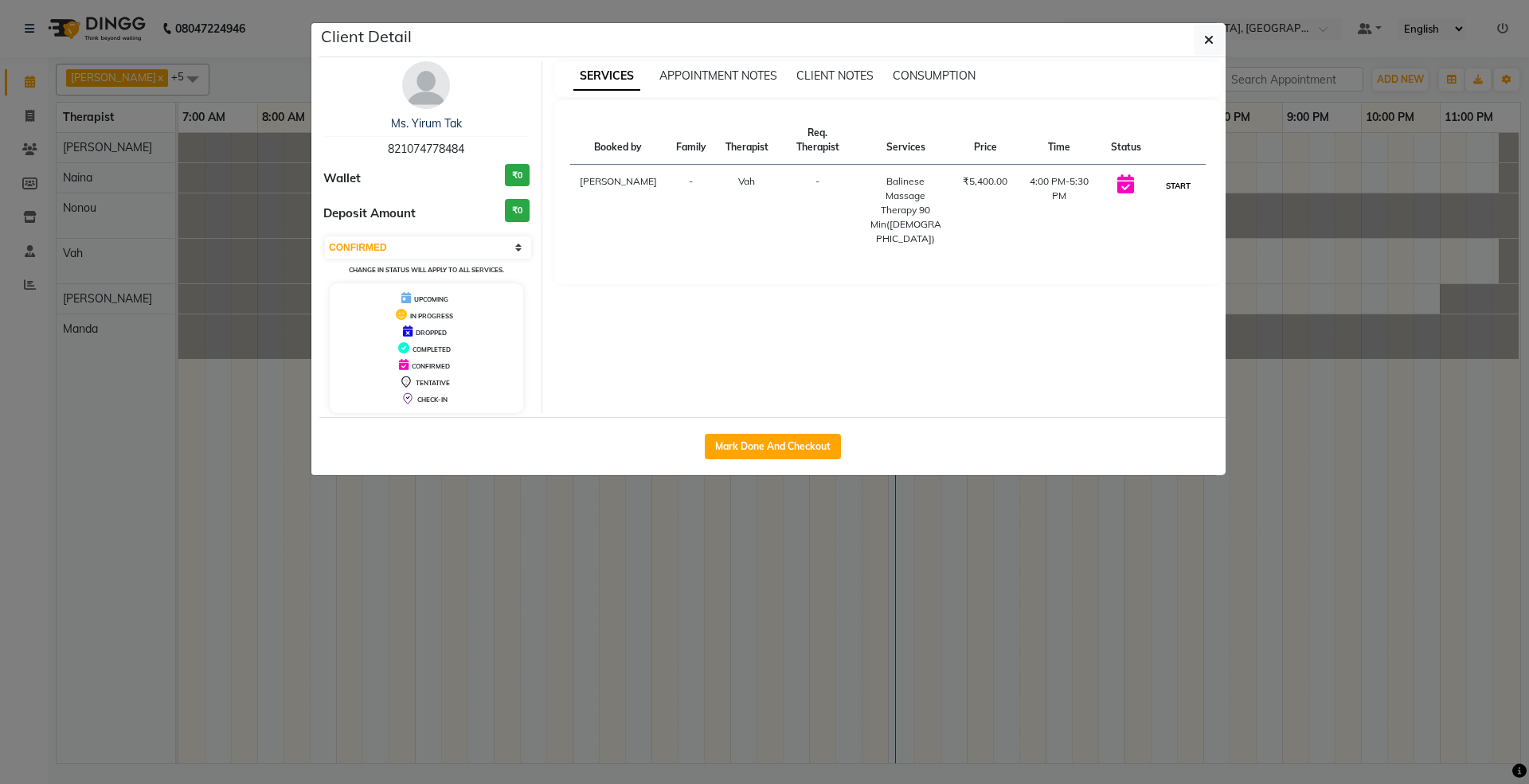
click at [1186, 176] on button "START" at bounding box center [1177, 186] width 32 height 20
select select "1"
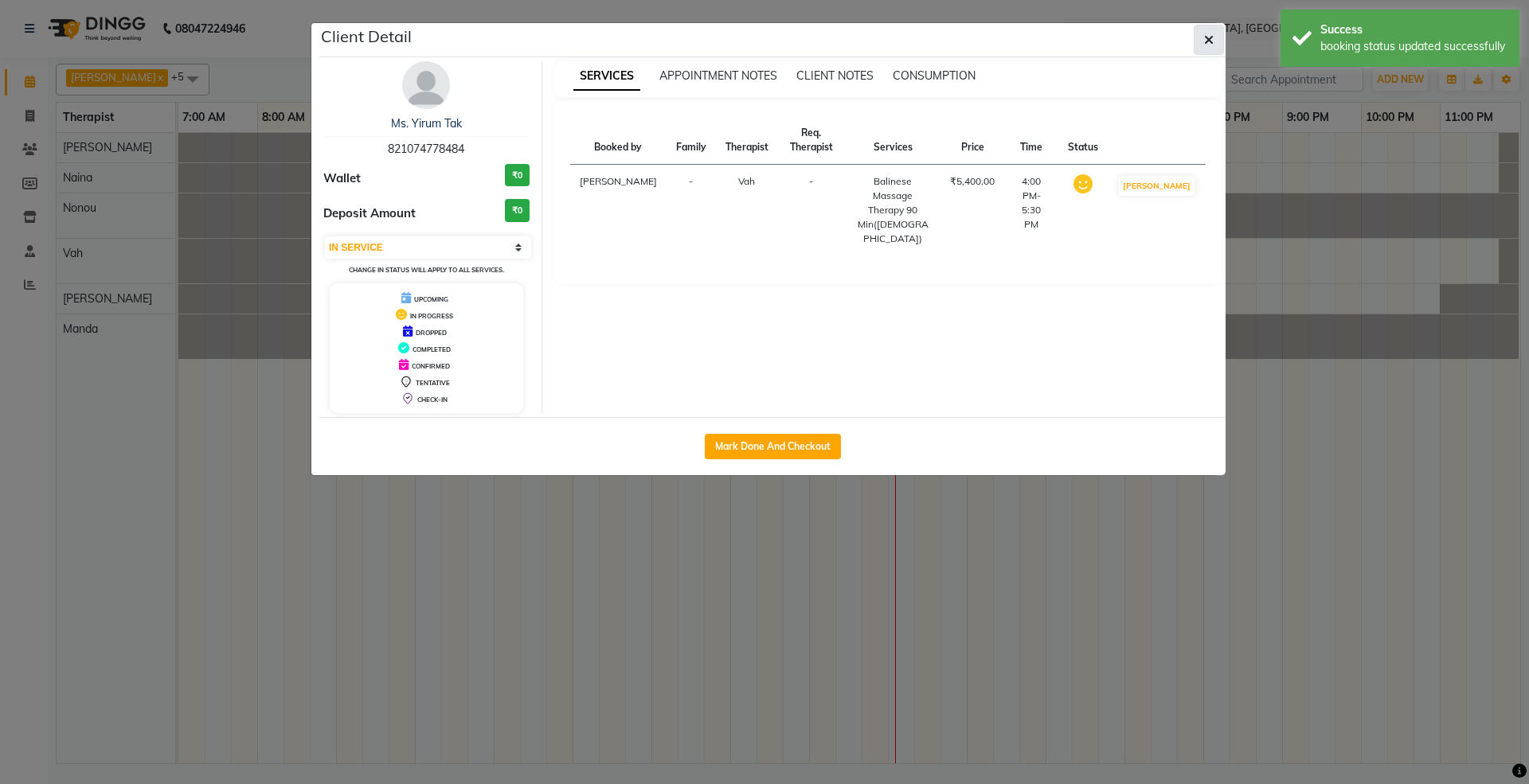
click at [1214, 35] on button "button" at bounding box center [1209, 39] width 31 height 31
